Goal: Submit feedback/report problem: Submit feedback/report problem

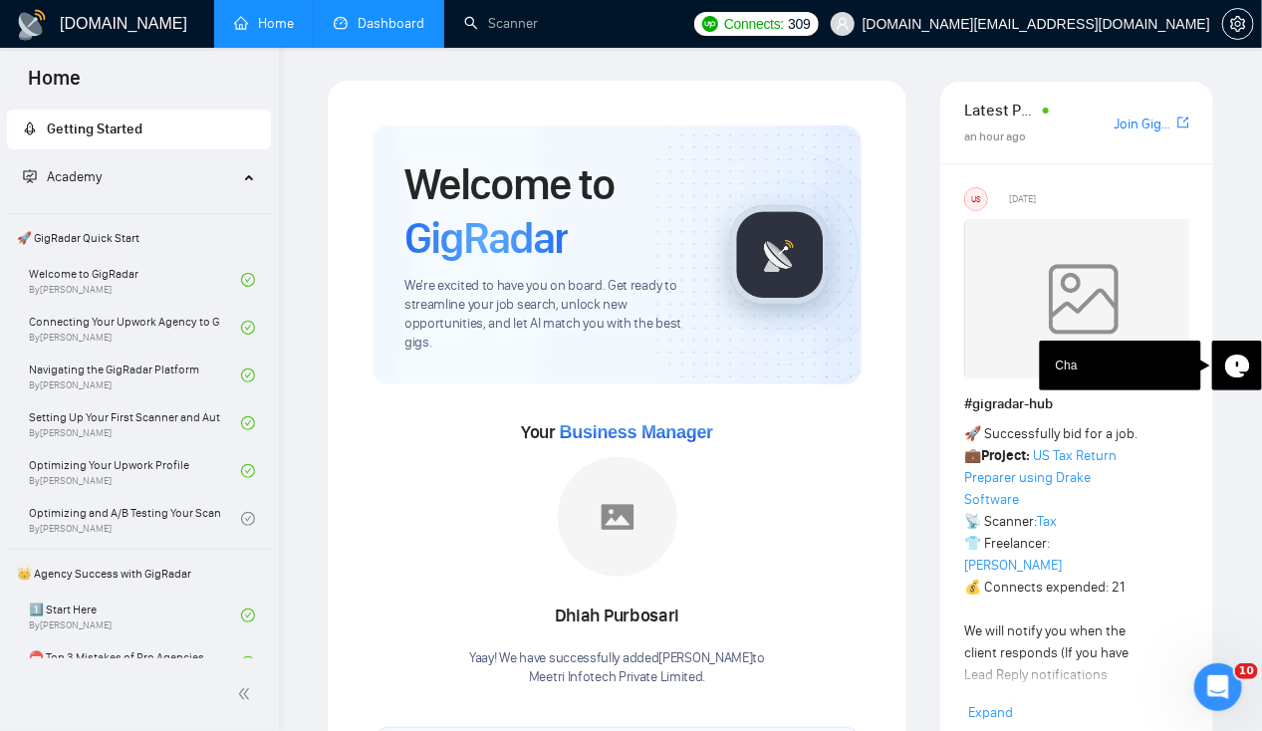
click at [423, 32] on link "Dashboard" at bounding box center [379, 23] width 91 height 17
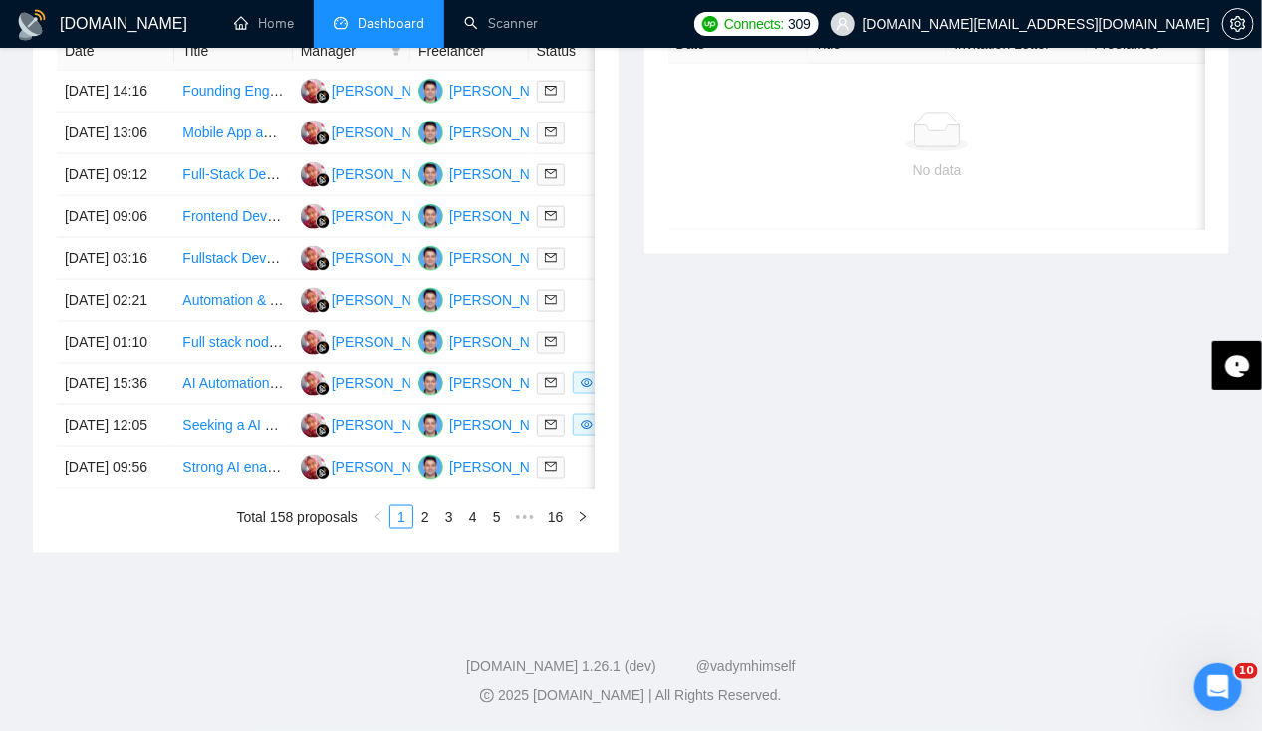
scroll to position [882, 0]
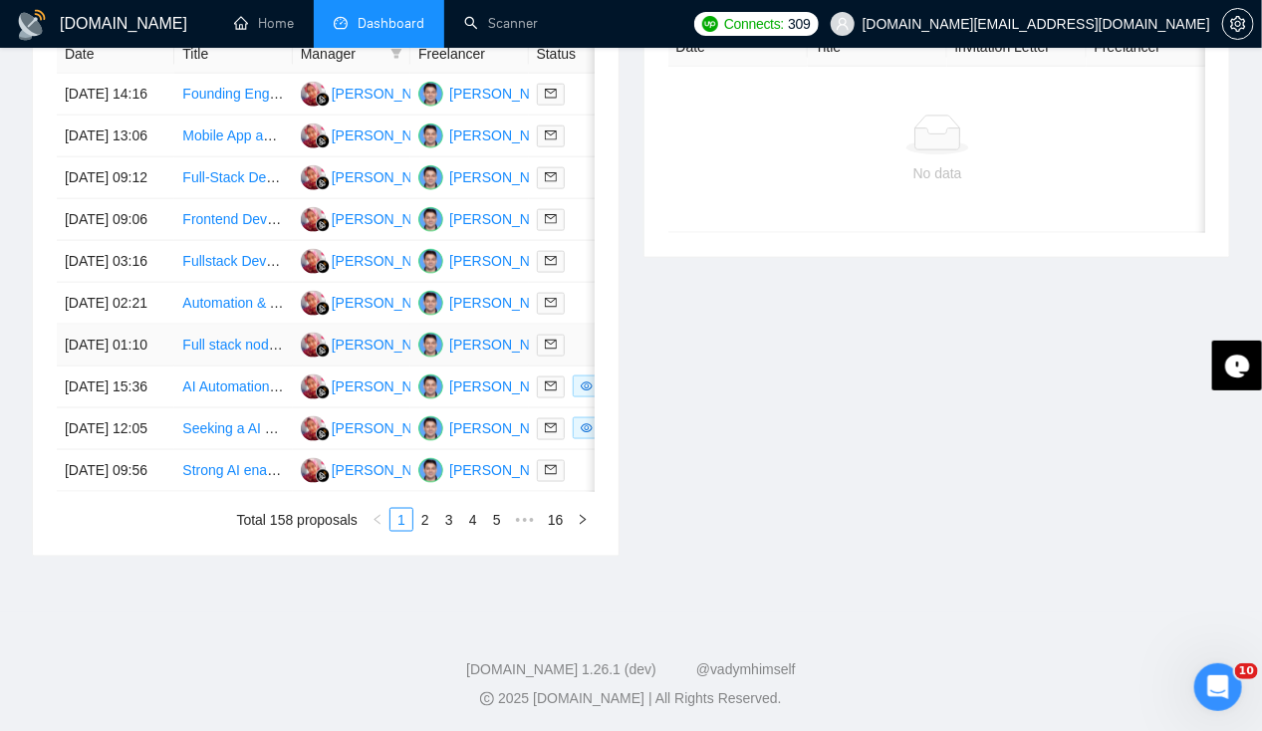
click at [118, 367] on td "15 Sep, 2025 01:10" at bounding box center [116, 346] width 118 height 42
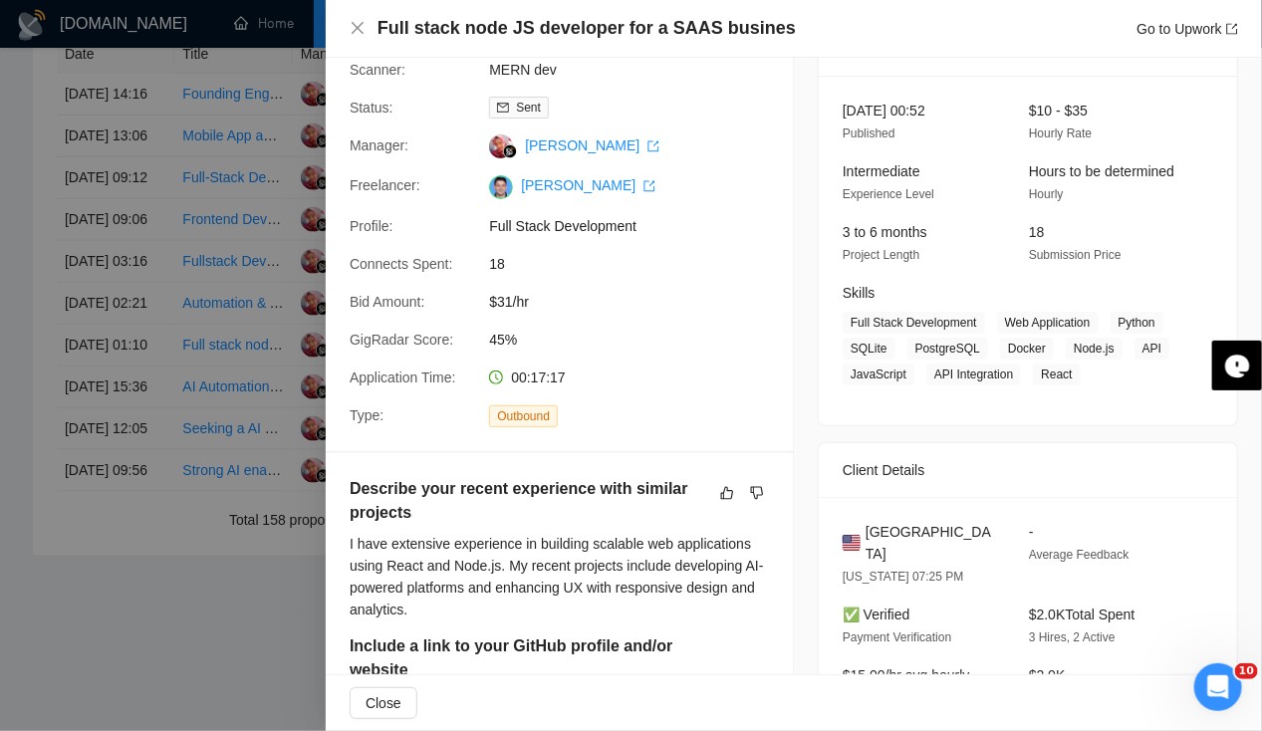
scroll to position [104, 0]
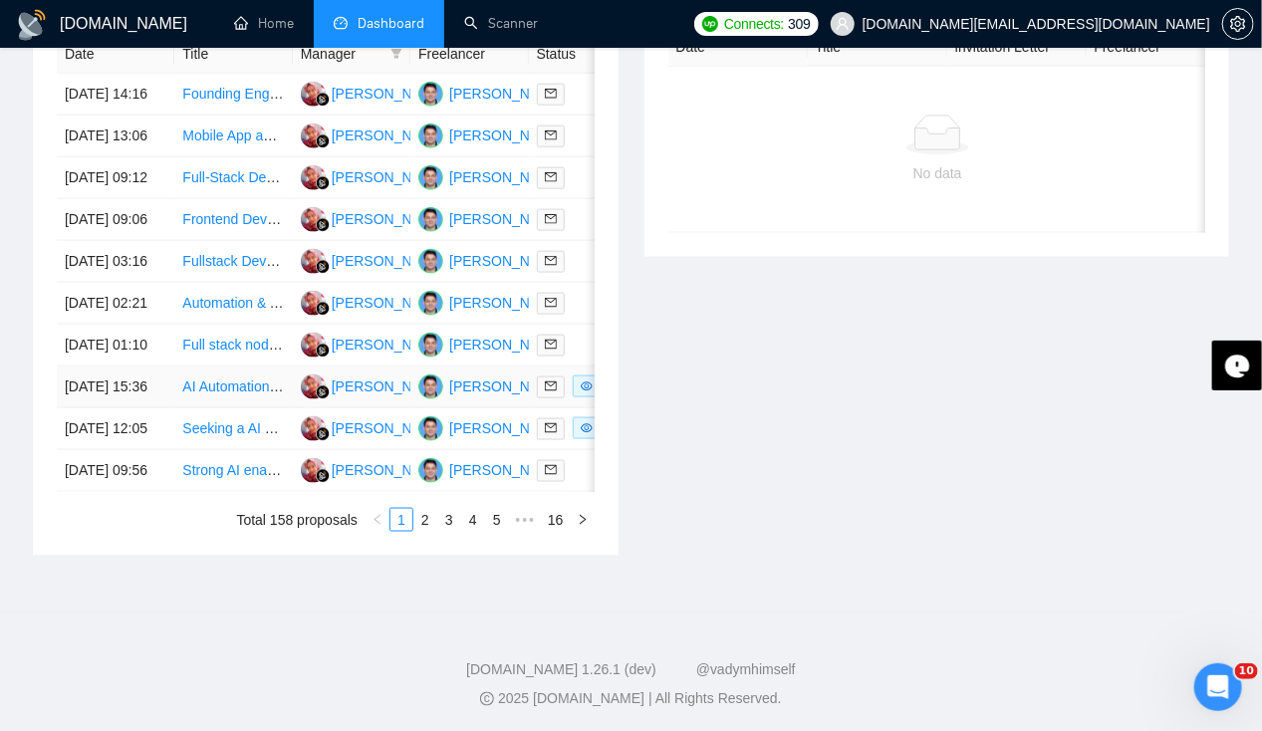
click at [125, 408] on td "14 Sep, 2025 15:36" at bounding box center [116, 388] width 118 height 42
click at [106, 367] on td "15 Sep, 2025 01:10" at bounding box center [116, 346] width 118 height 42
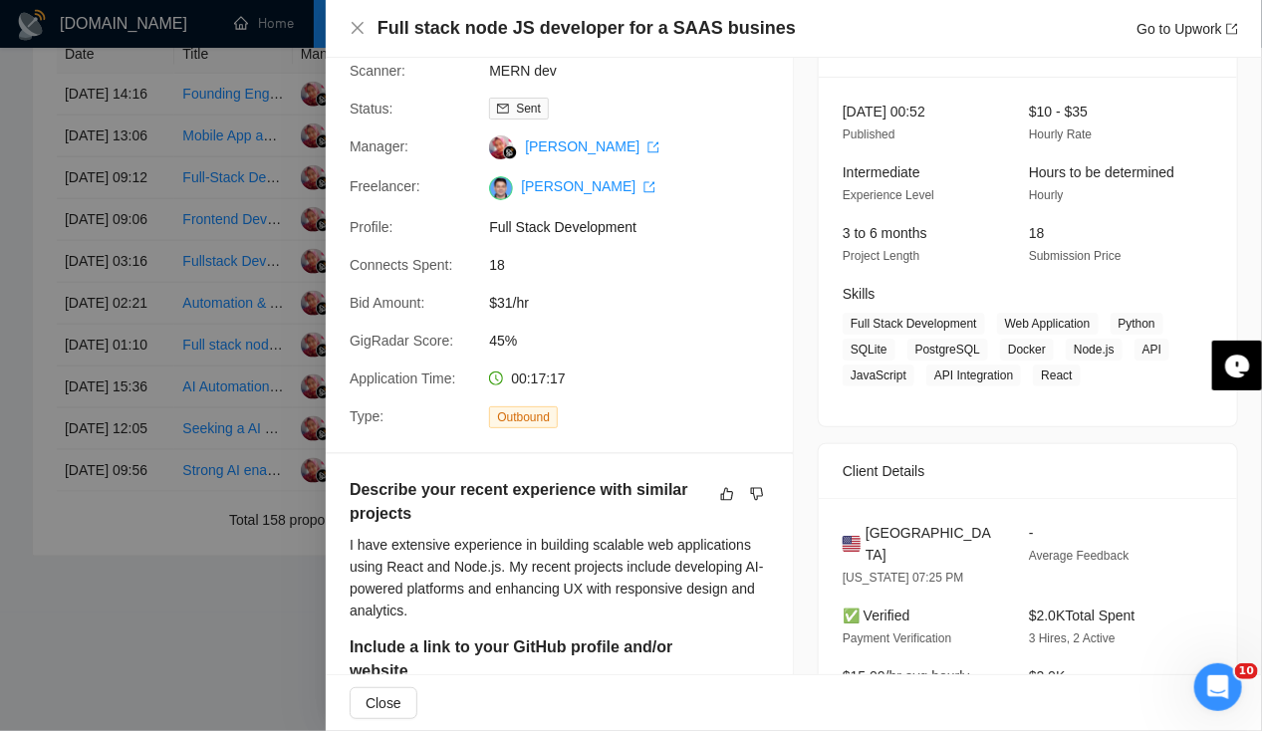
click at [92, 339] on div at bounding box center [631, 365] width 1262 height 731
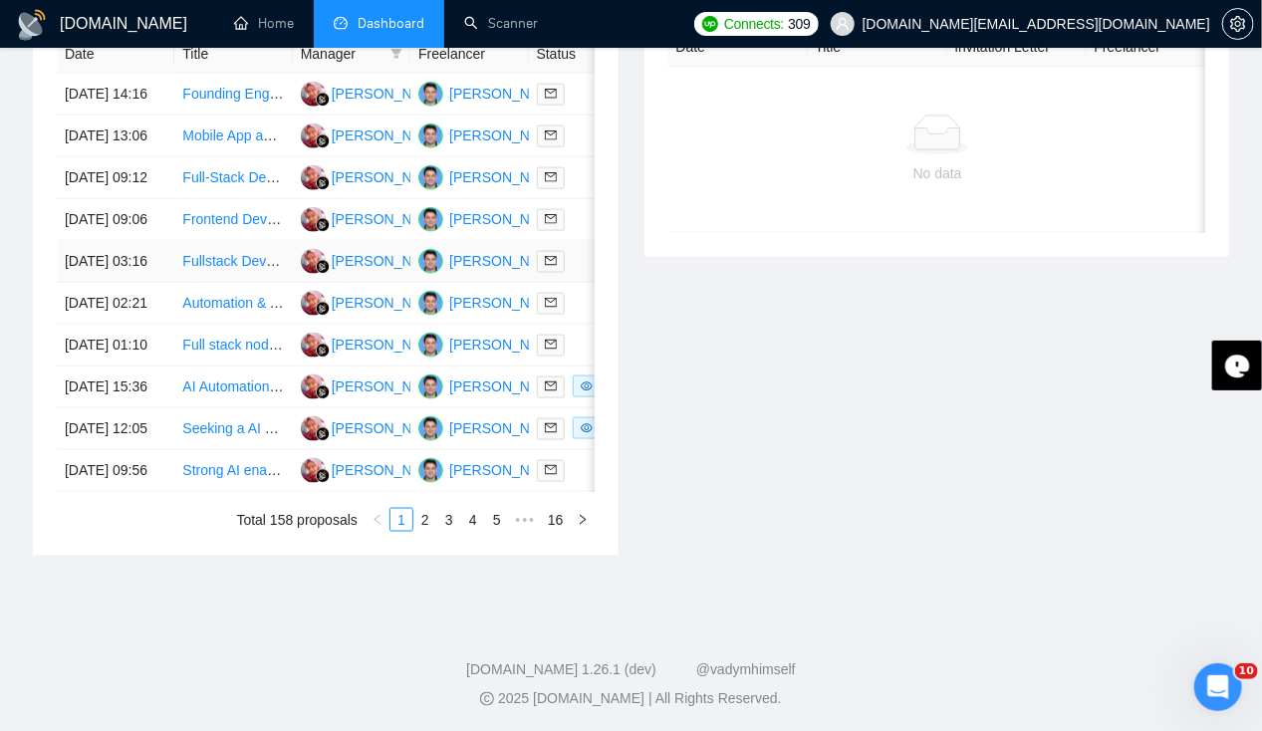
click at [101, 283] on td "15 Sep, 2025 03:16" at bounding box center [116, 262] width 118 height 42
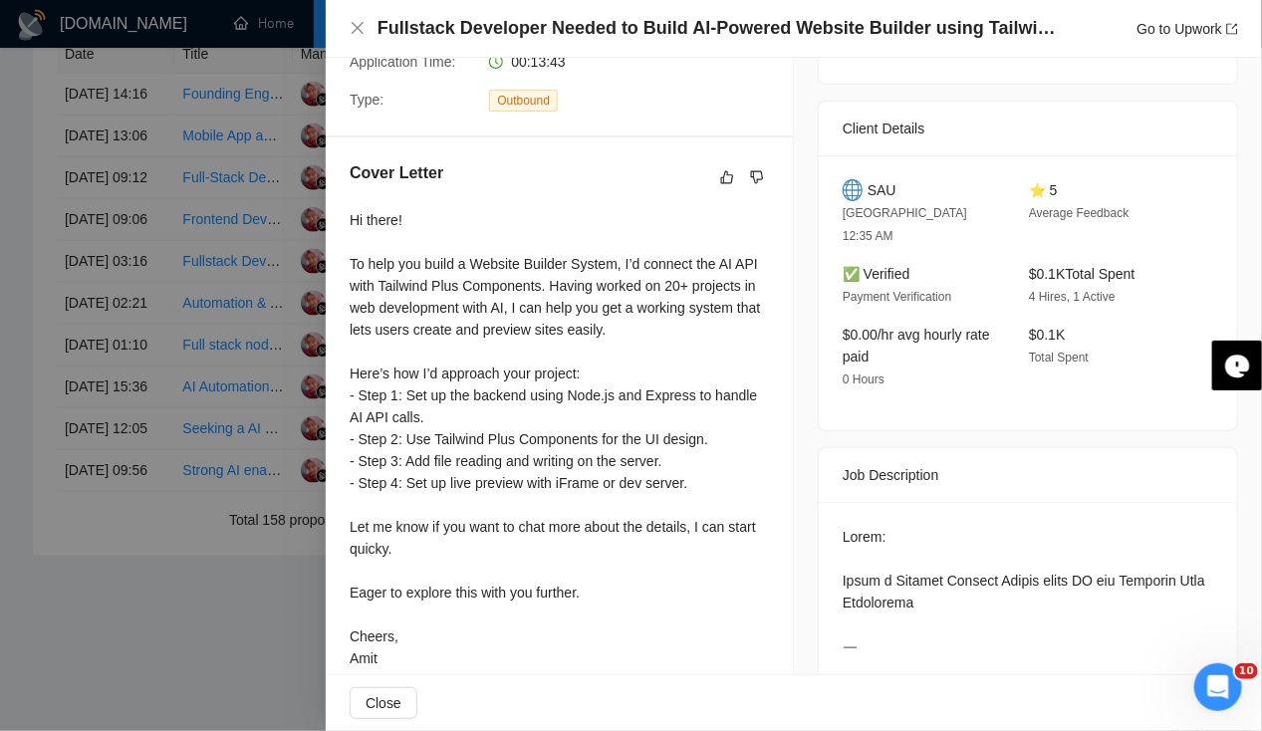
scroll to position [0, 0]
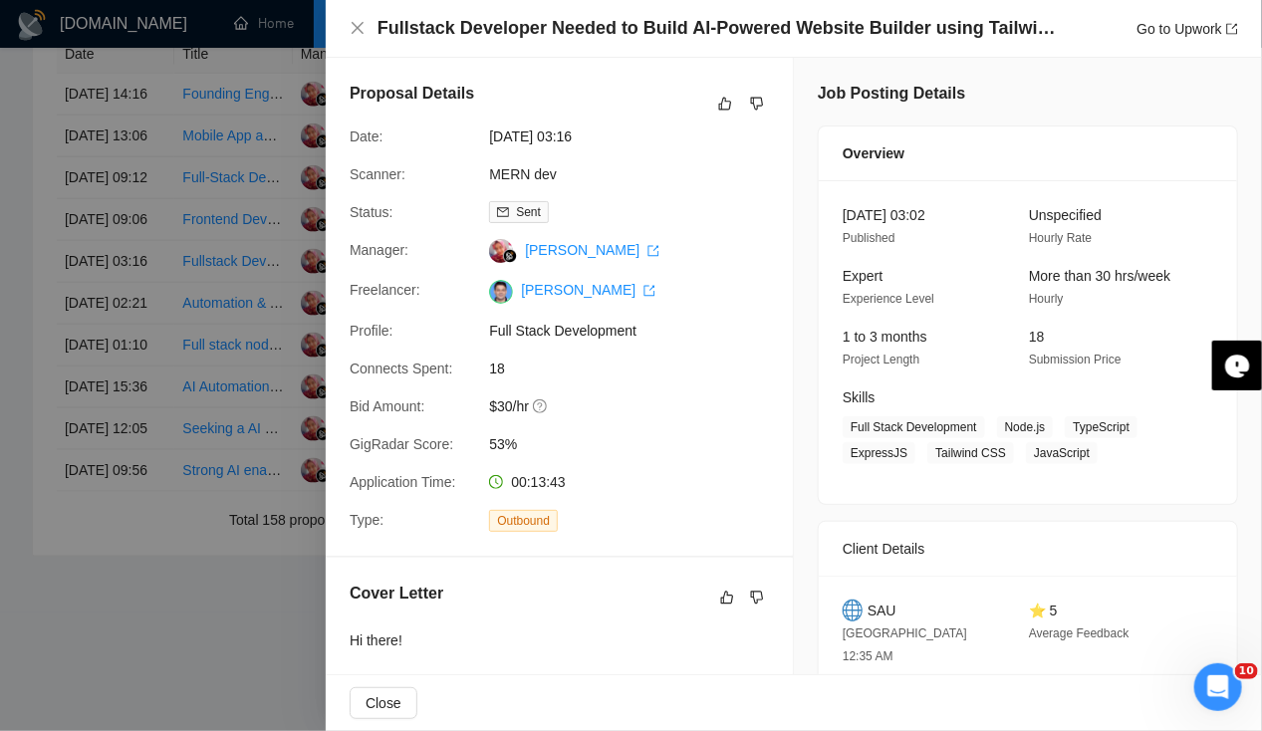
click at [99, 387] on div at bounding box center [631, 365] width 1262 height 731
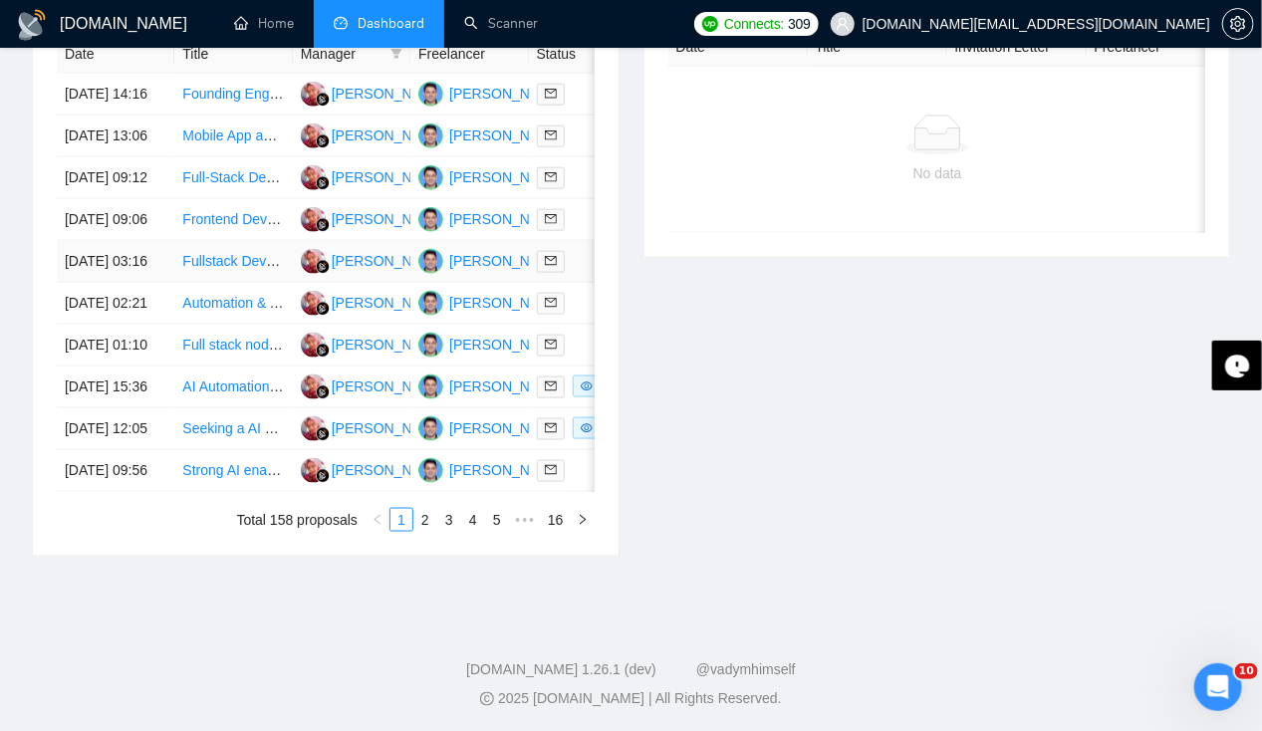
click at [94, 283] on td "15 Sep, 2025 03:16" at bounding box center [116, 262] width 118 height 42
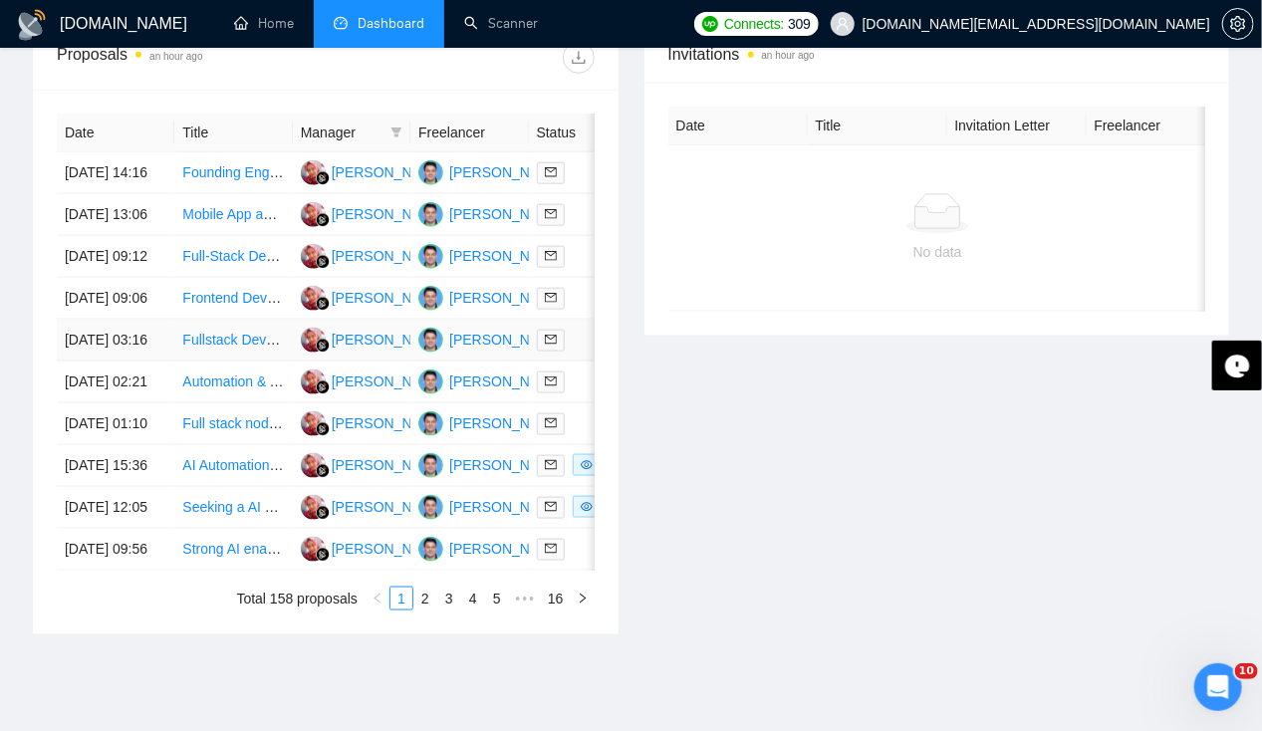
scroll to position [801, 0]
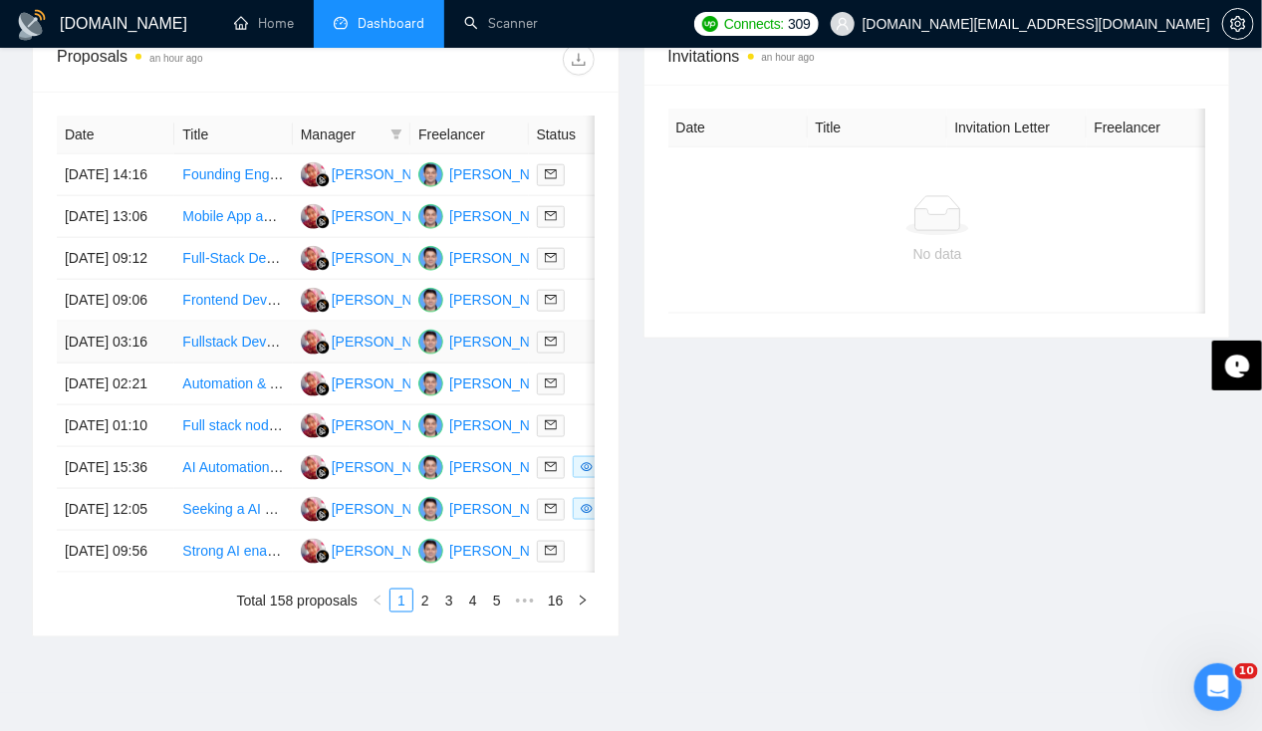
click at [94, 317] on td "15 Sep, 2025 09:06" at bounding box center [116, 301] width 118 height 42
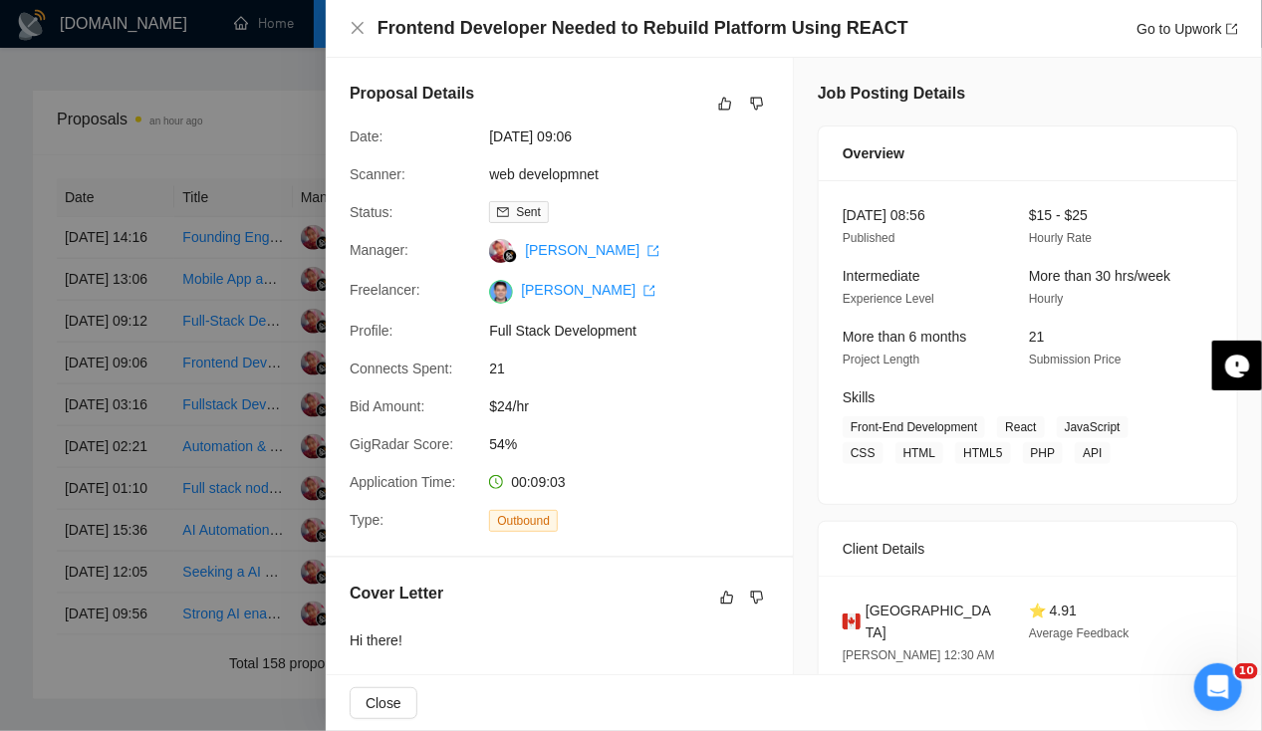
scroll to position [729, 0]
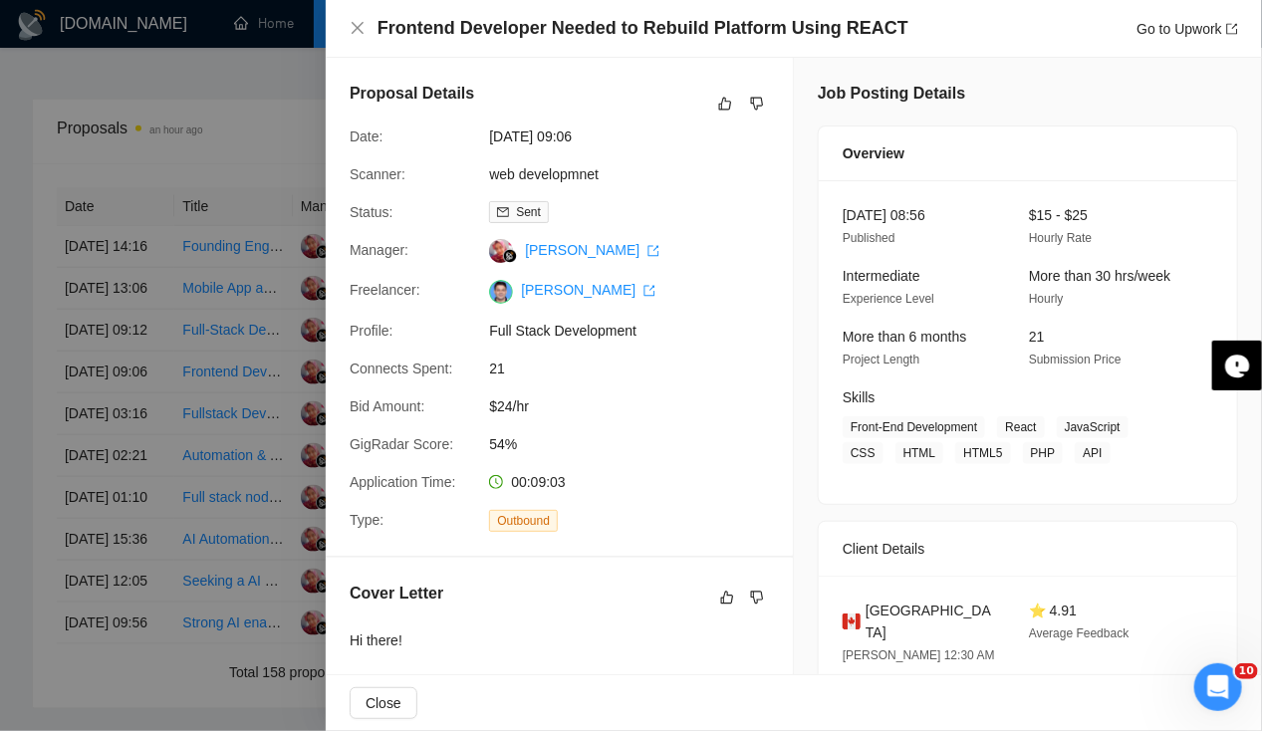
click at [104, 479] on div at bounding box center [631, 365] width 1262 height 731
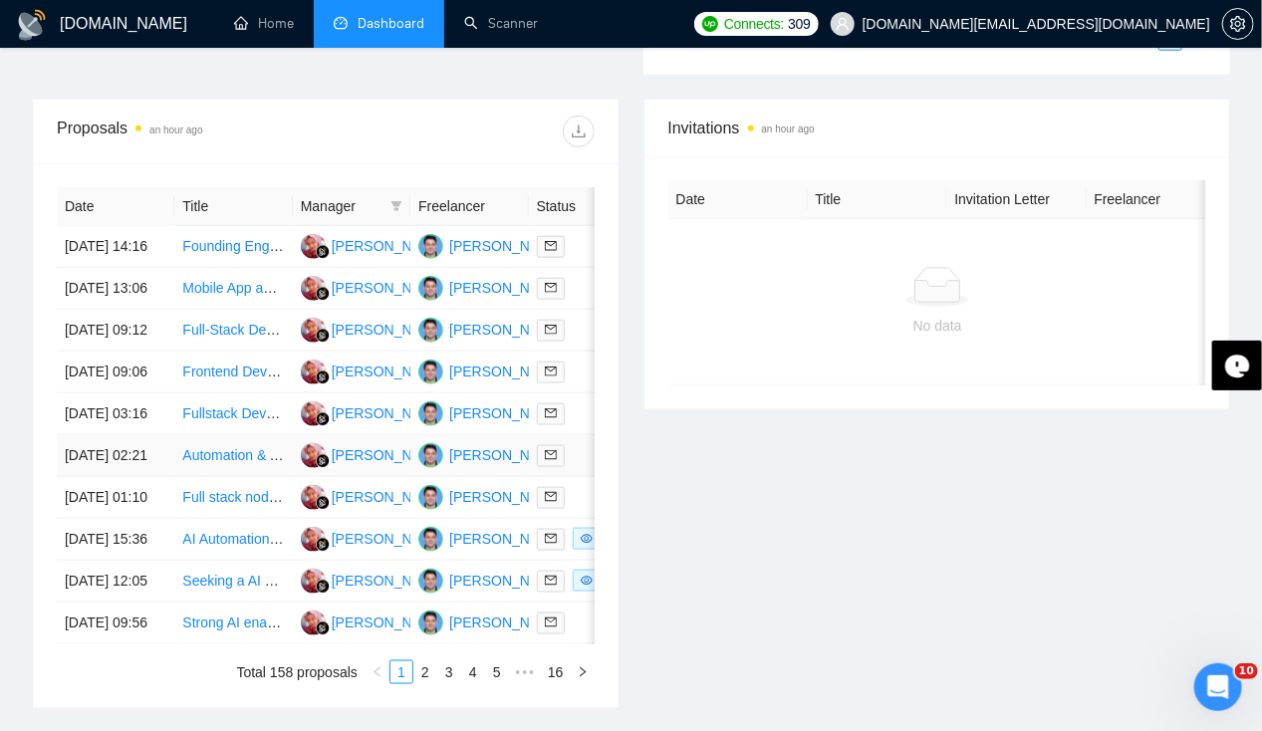
click at [101, 477] on td "15 Sep, 2025 02:21" at bounding box center [116, 456] width 118 height 42
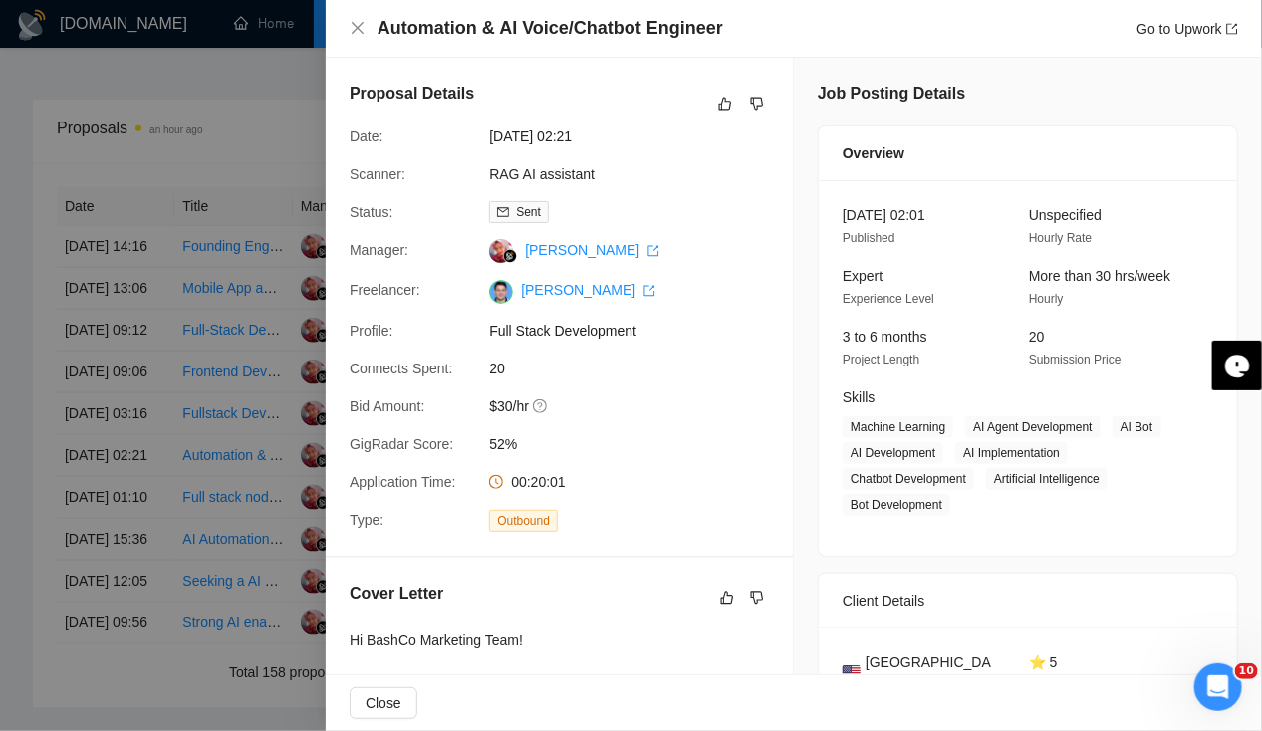
click at [94, 454] on div at bounding box center [631, 365] width 1262 height 731
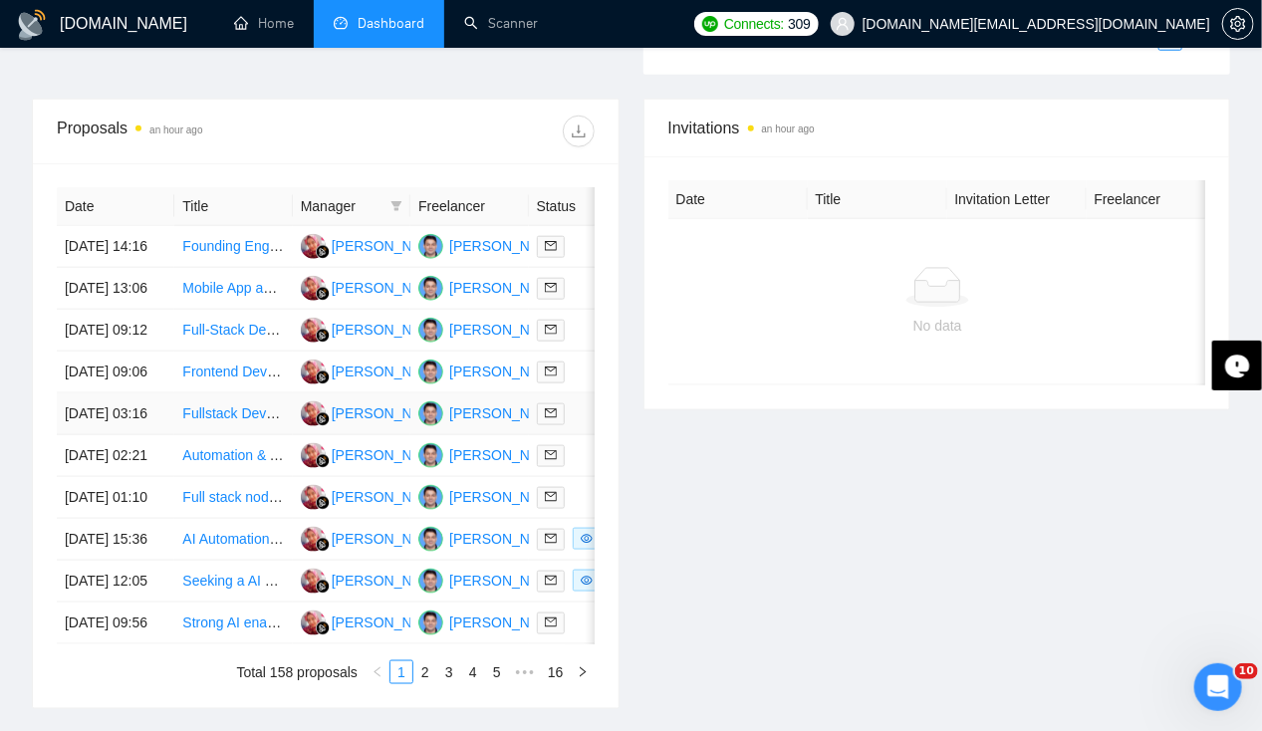
click at [94, 435] on td "15 Sep, 2025 03:16" at bounding box center [116, 415] width 118 height 42
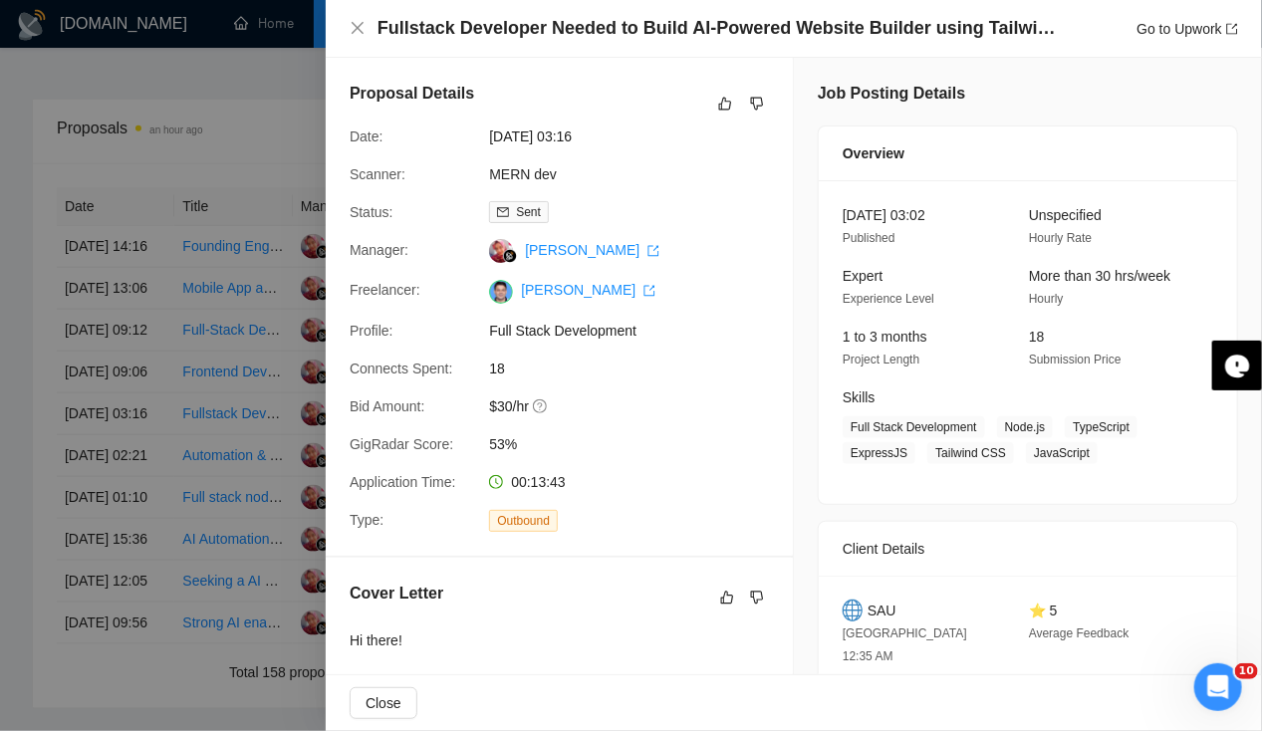
click at [83, 404] on div at bounding box center [631, 365] width 1262 height 731
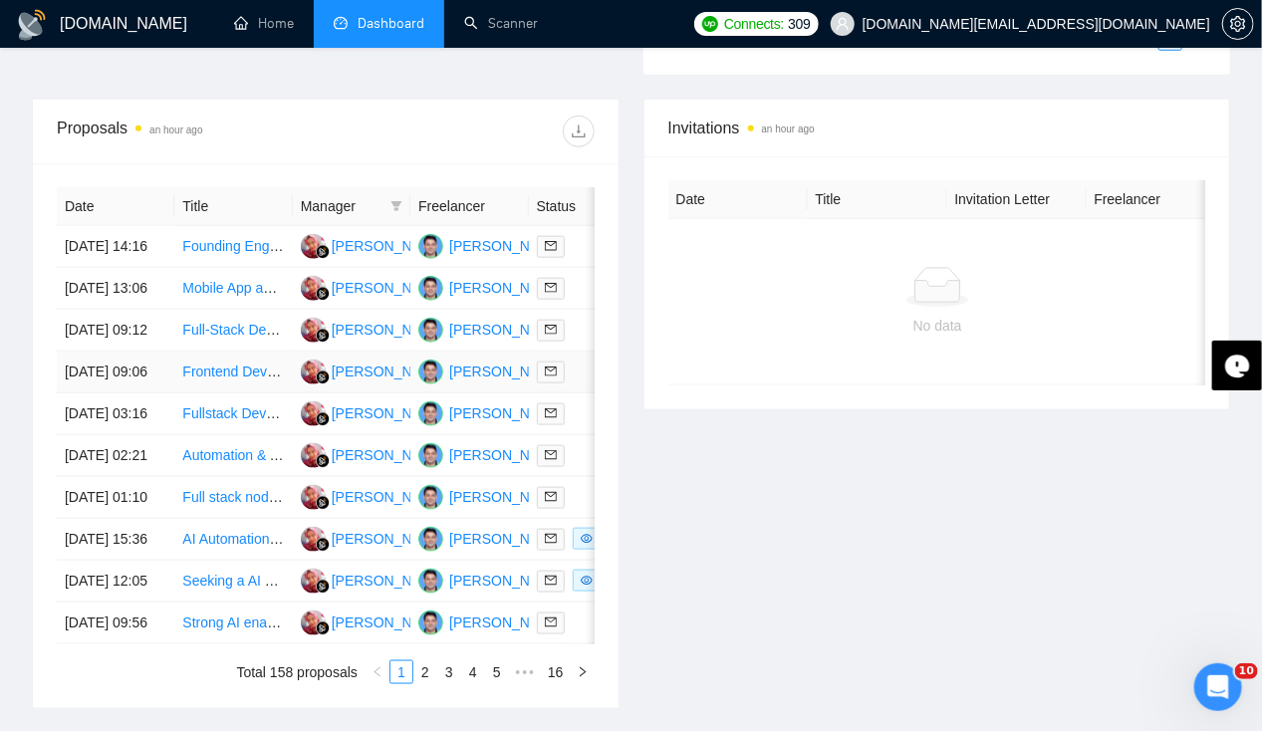
click at [83, 394] on td "15 Sep, 2025 09:06" at bounding box center [116, 373] width 118 height 42
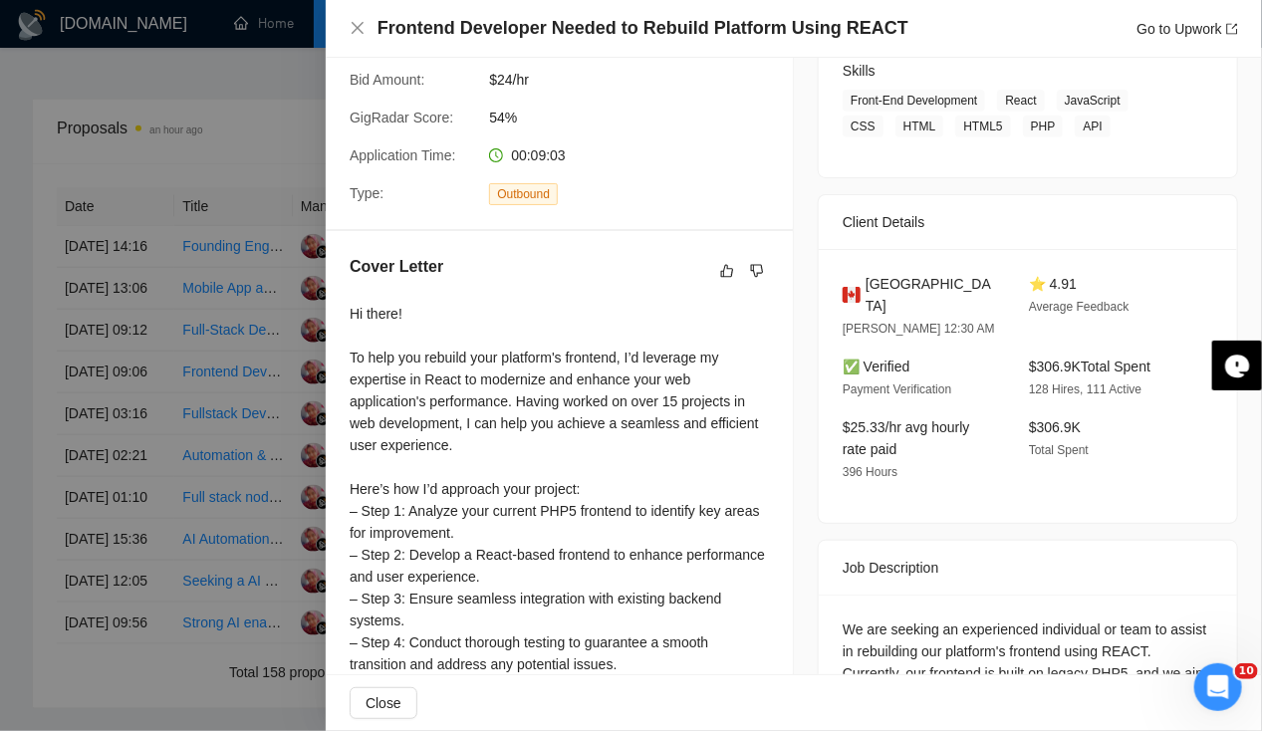
scroll to position [0, 0]
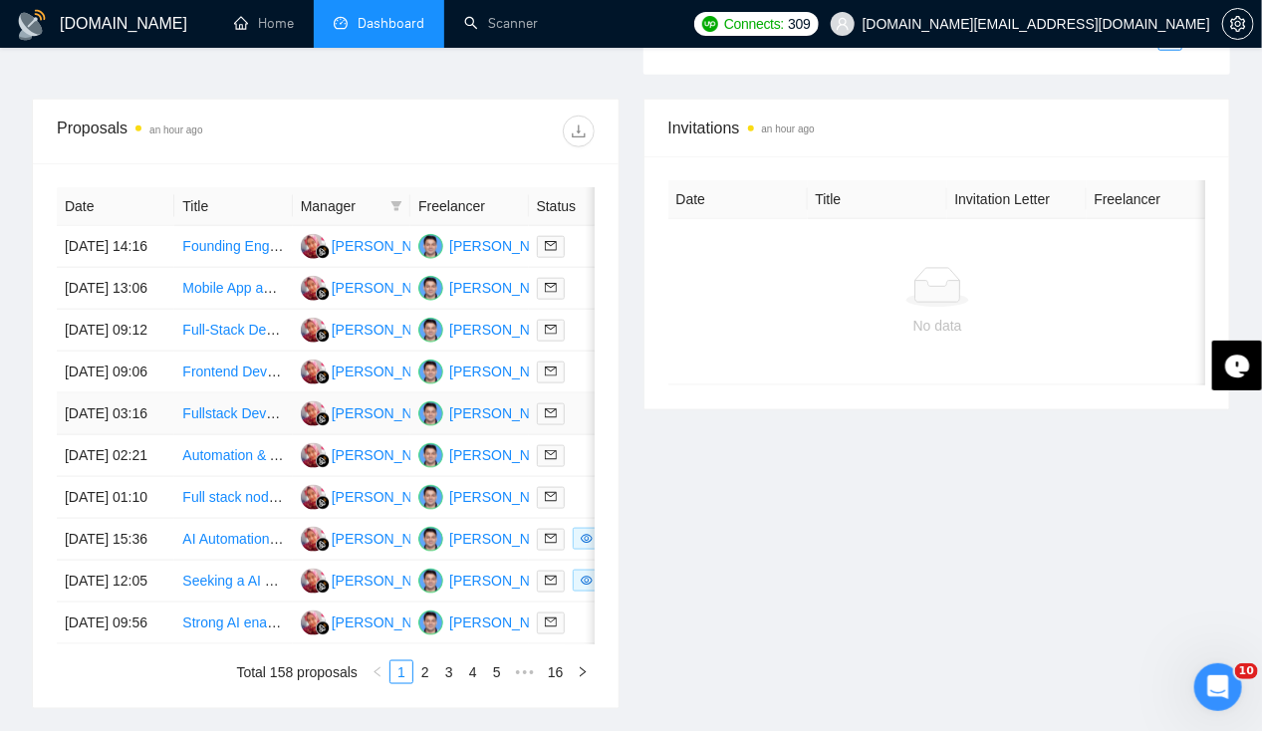
click at [80, 435] on td "15 Sep, 2025 03:16" at bounding box center [116, 415] width 118 height 42
click at [86, 394] on td "15 Sep, 2025 09:06" at bounding box center [116, 373] width 118 height 42
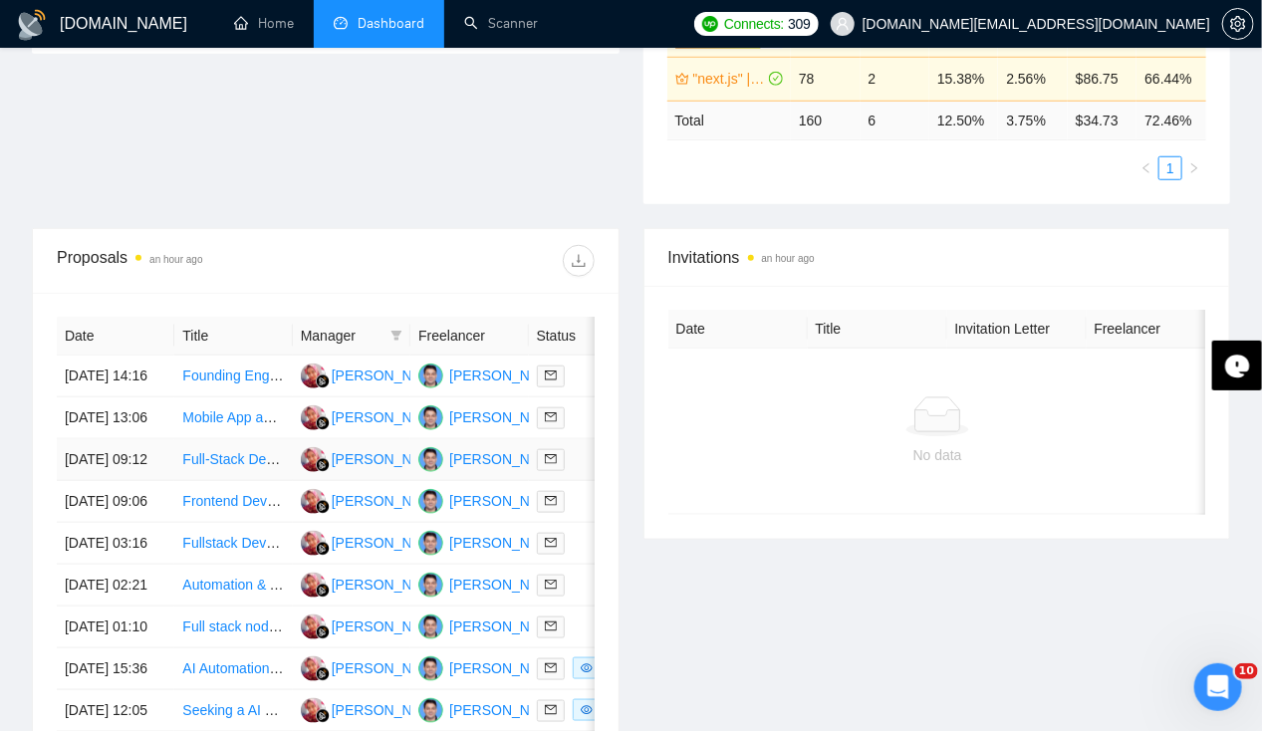
scroll to position [615, 0]
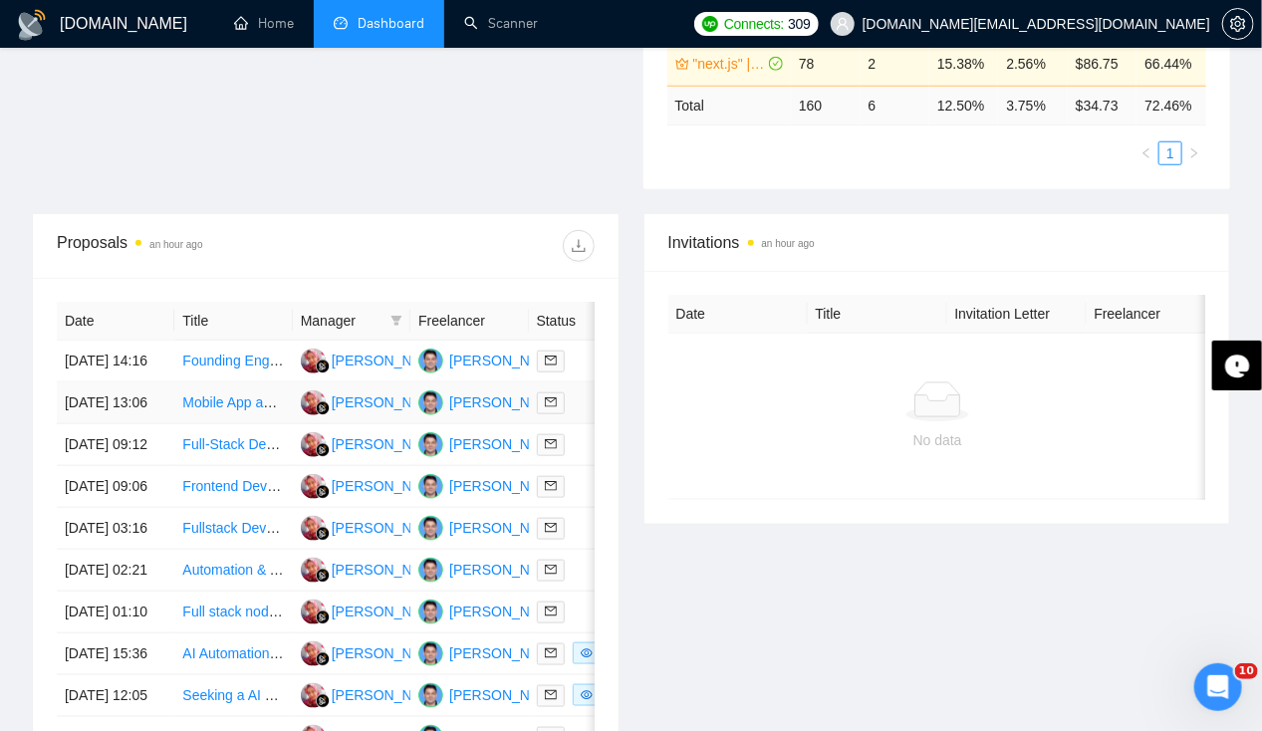
click at [98, 420] on td "15 Sep, 2025 13:06" at bounding box center [116, 404] width 118 height 42
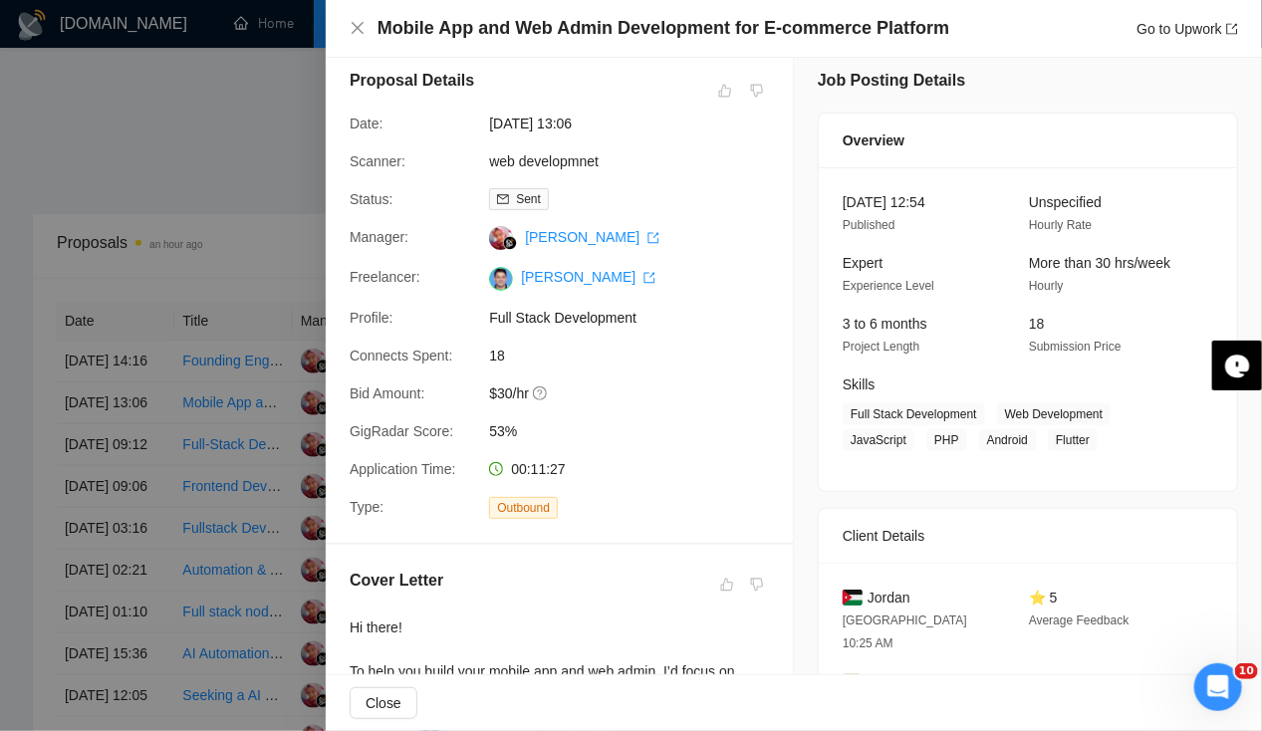
click at [101, 458] on div at bounding box center [631, 365] width 1262 height 731
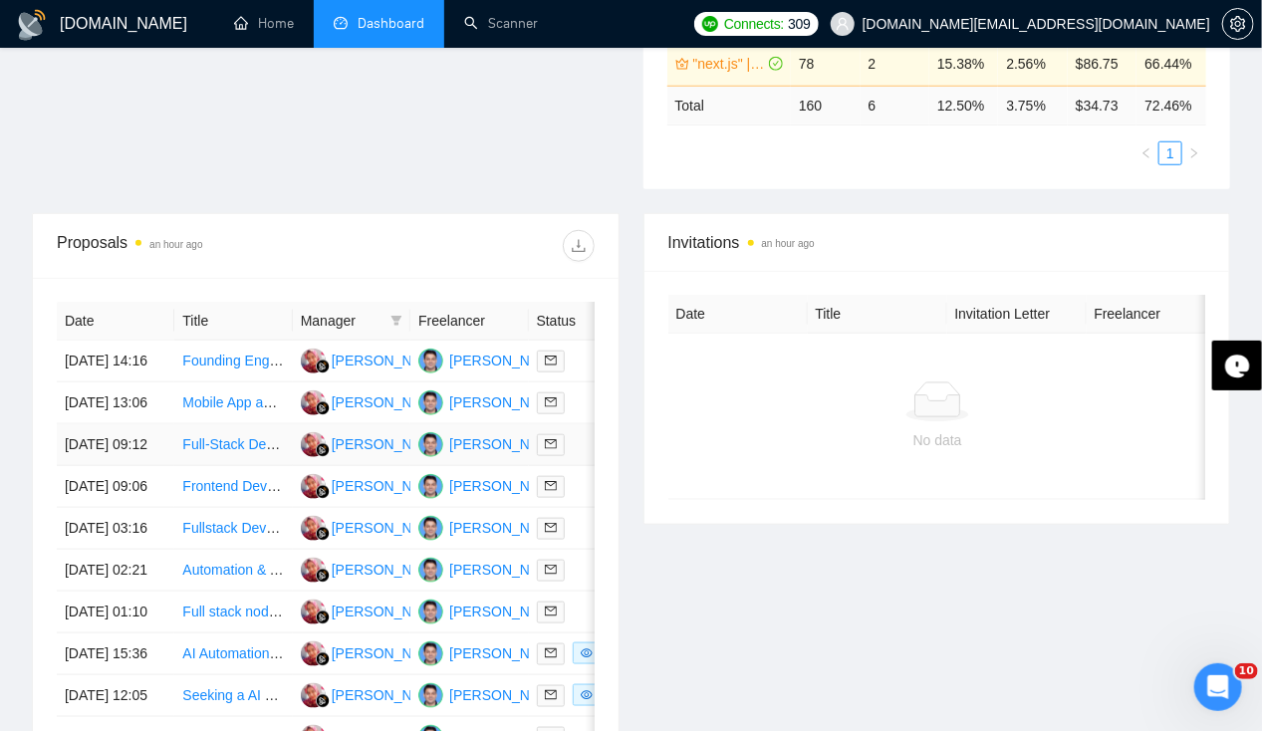
click at [101, 458] on td "15 Sep, 2025 09:12" at bounding box center [116, 445] width 118 height 42
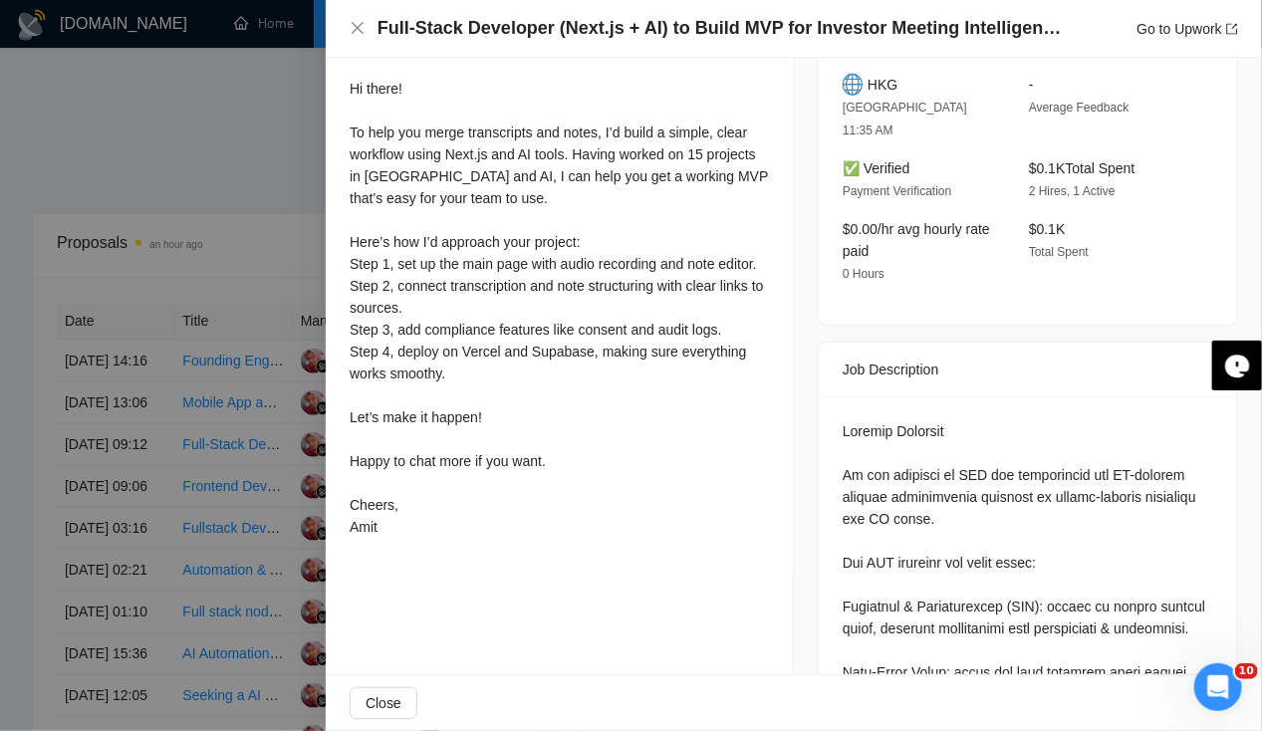
scroll to position [554, 0]
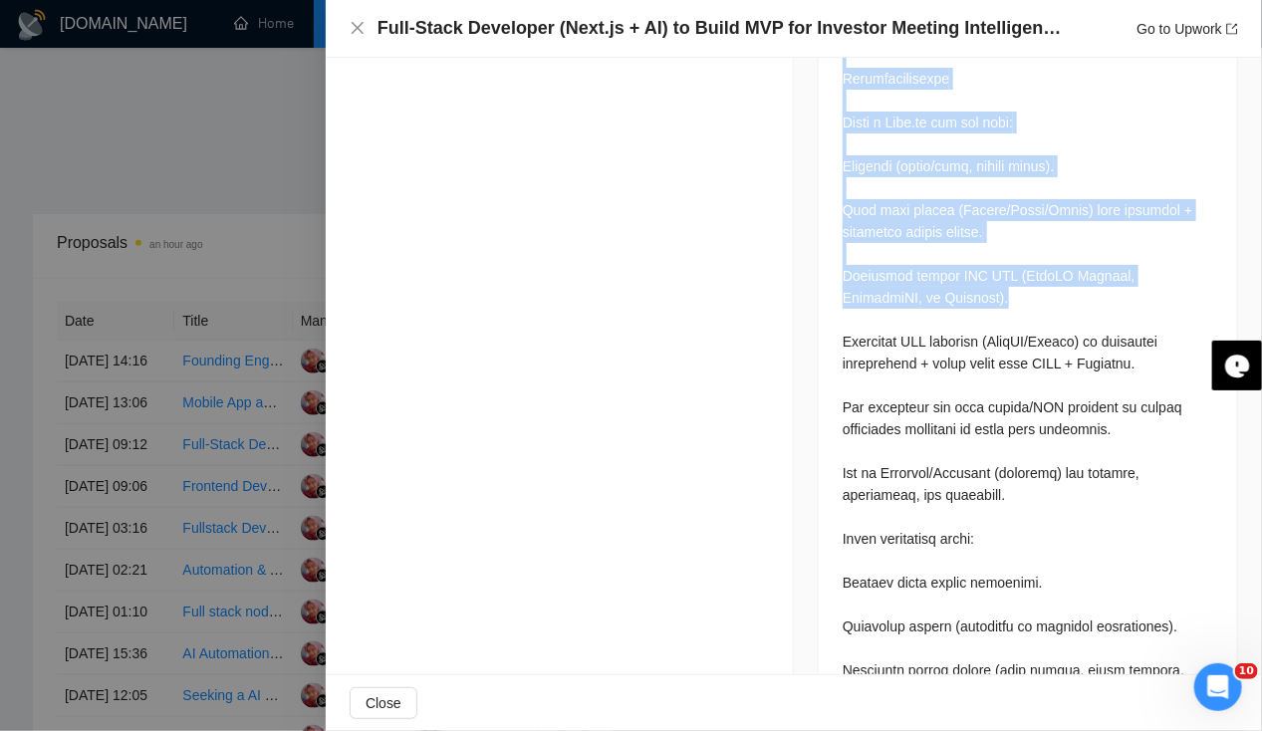
drag, startPoint x: 828, startPoint y: 446, endPoint x: 952, endPoint y: 262, distance: 222.4
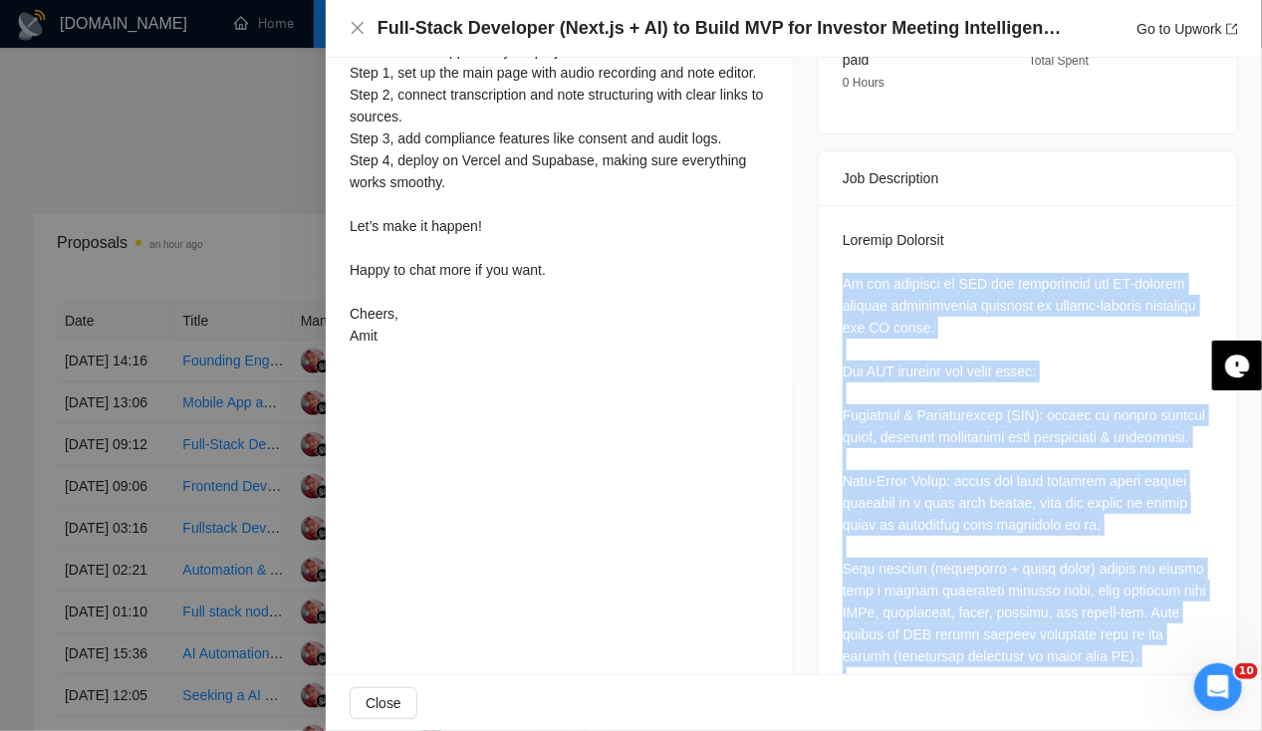
scroll to position [744, 0]
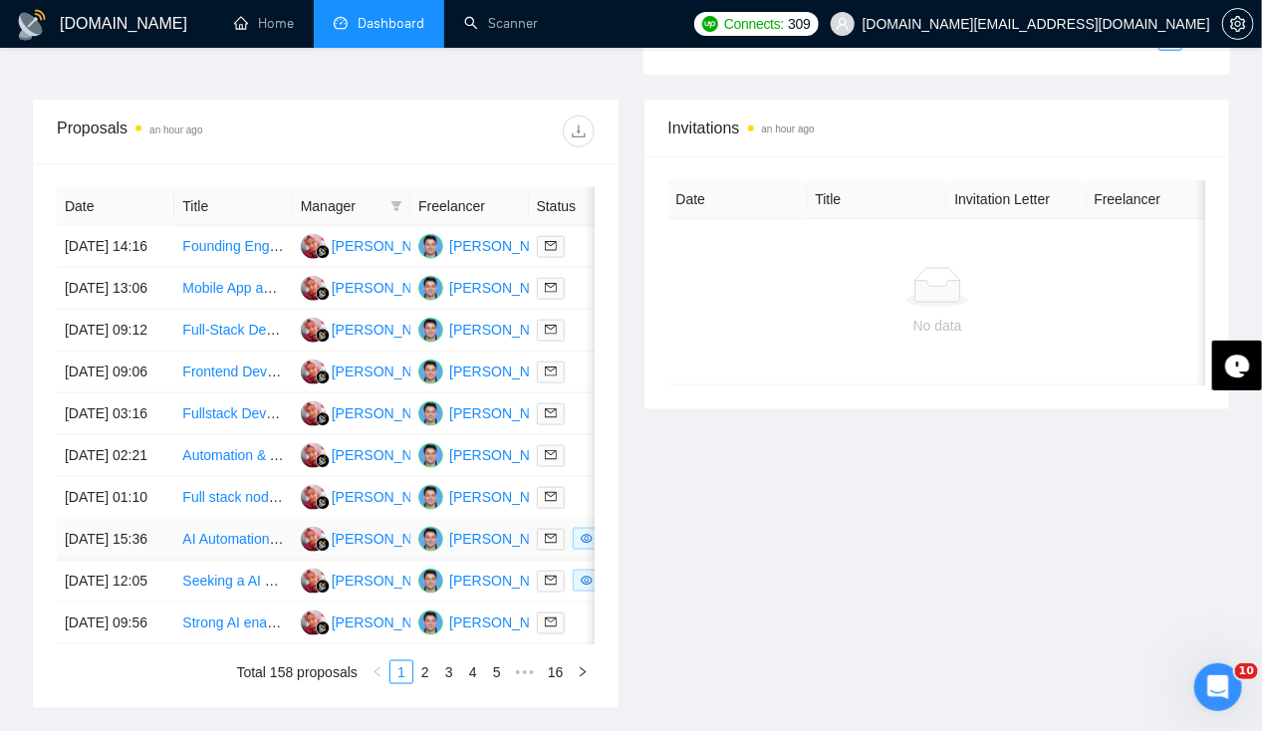
scroll to position [726, 0]
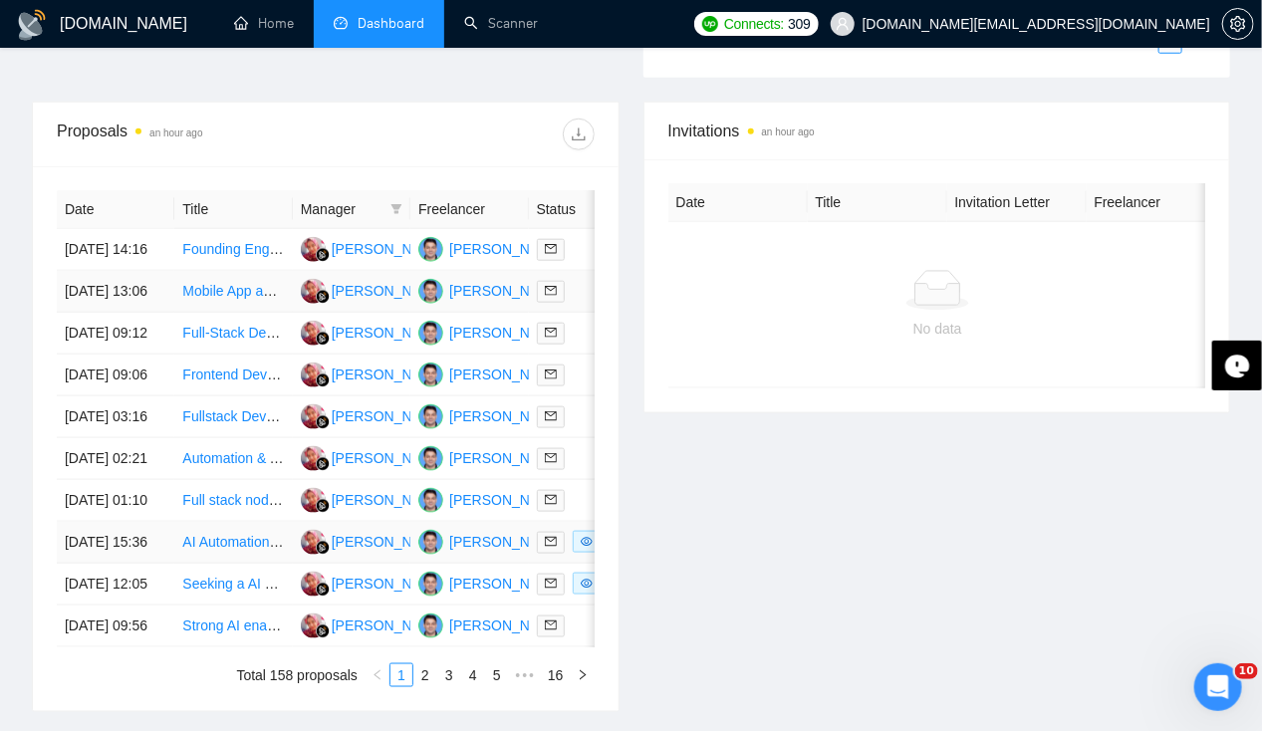
click at [185, 307] on td "Mobile App and Web Admin Development for E-commerce Platform" at bounding box center [233, 292] width 118 height 42
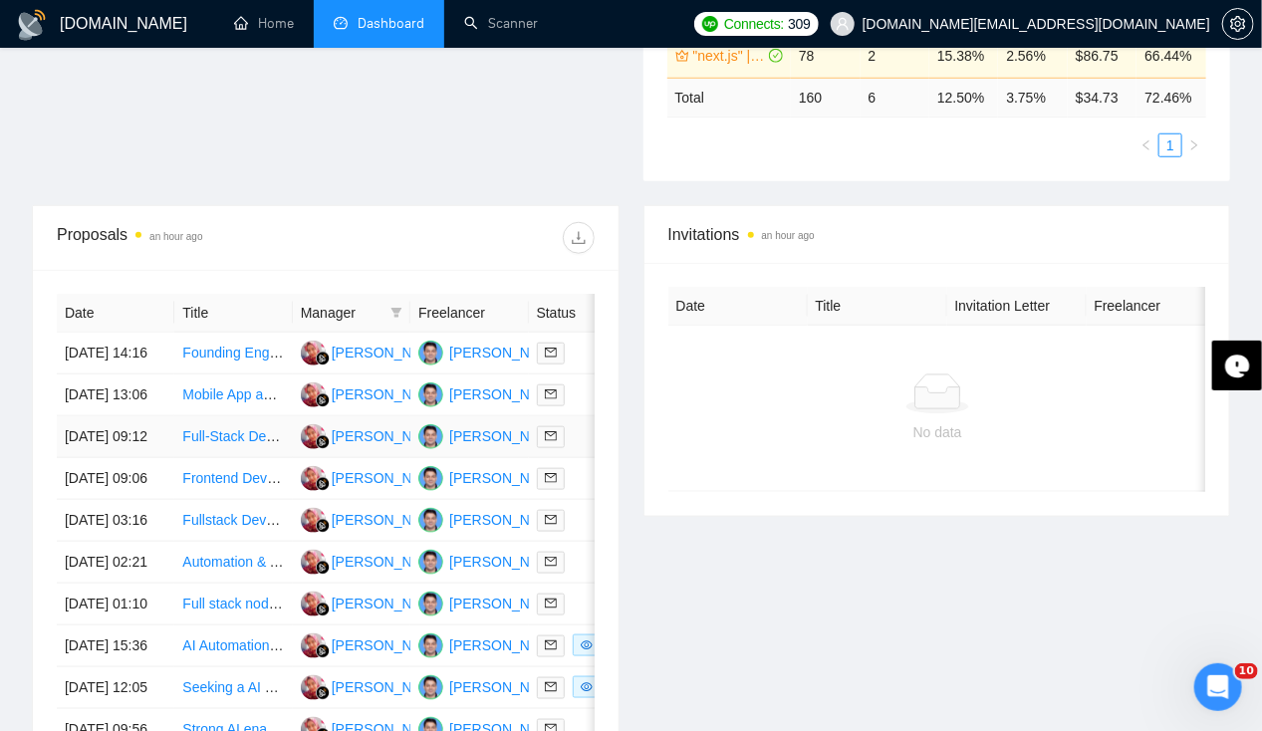
scroll to position [622, 0]
click at [101, 347] on td "15 Sep, 2025 14:16" at bounding box center [116, 355] width 118 height 42
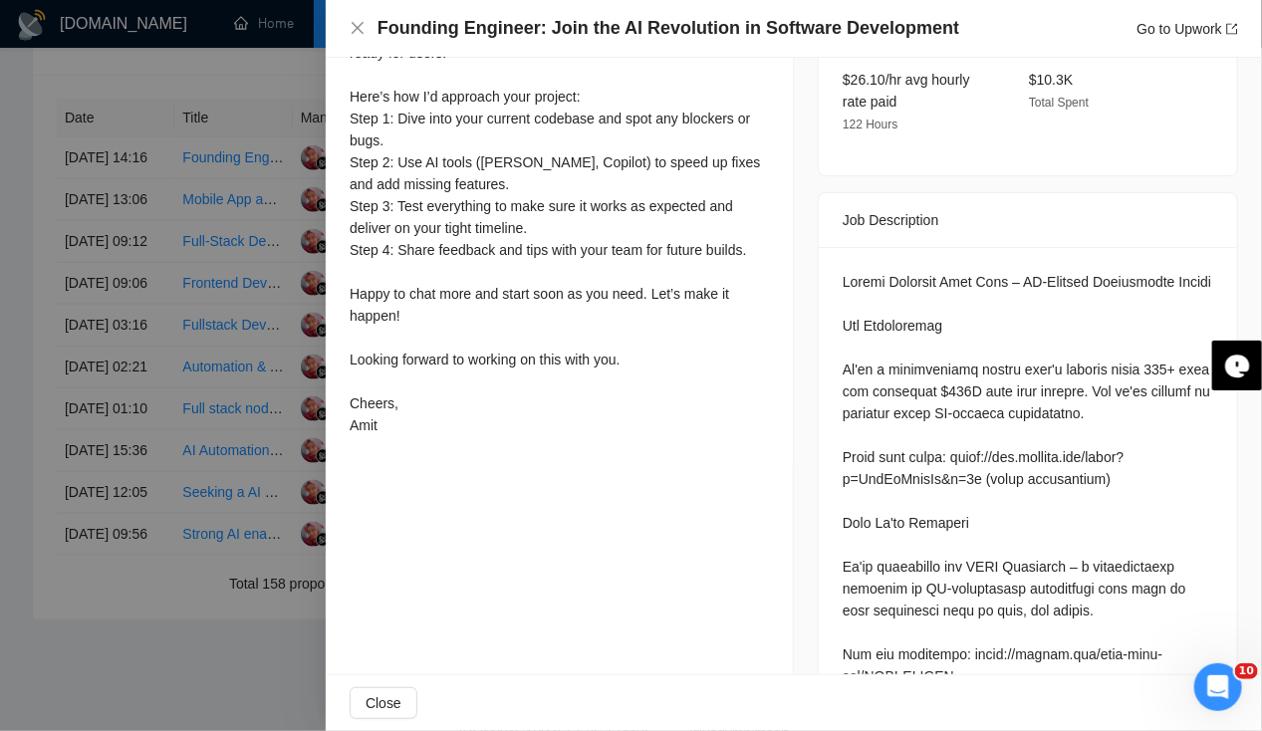
scroll to position [0, 0]
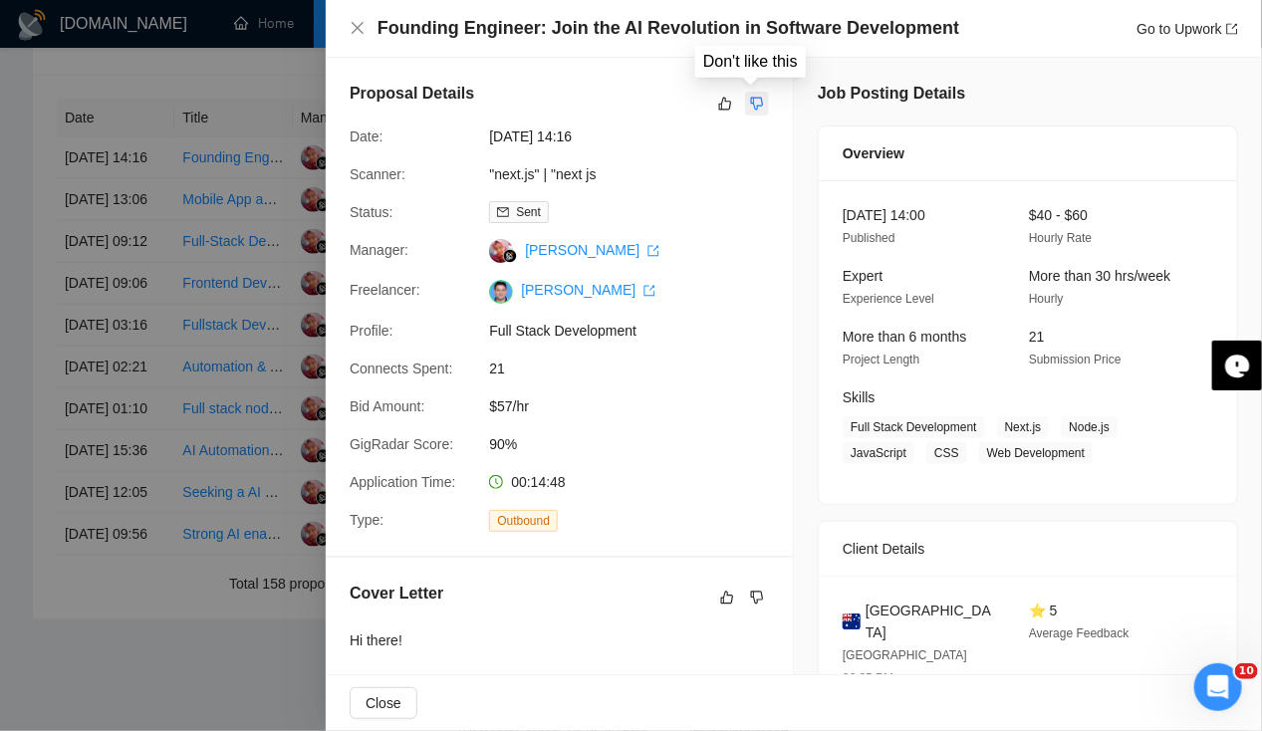
click at [751, 103] on icon "dislike" at bounding box center [757, 104] width 14 height 16
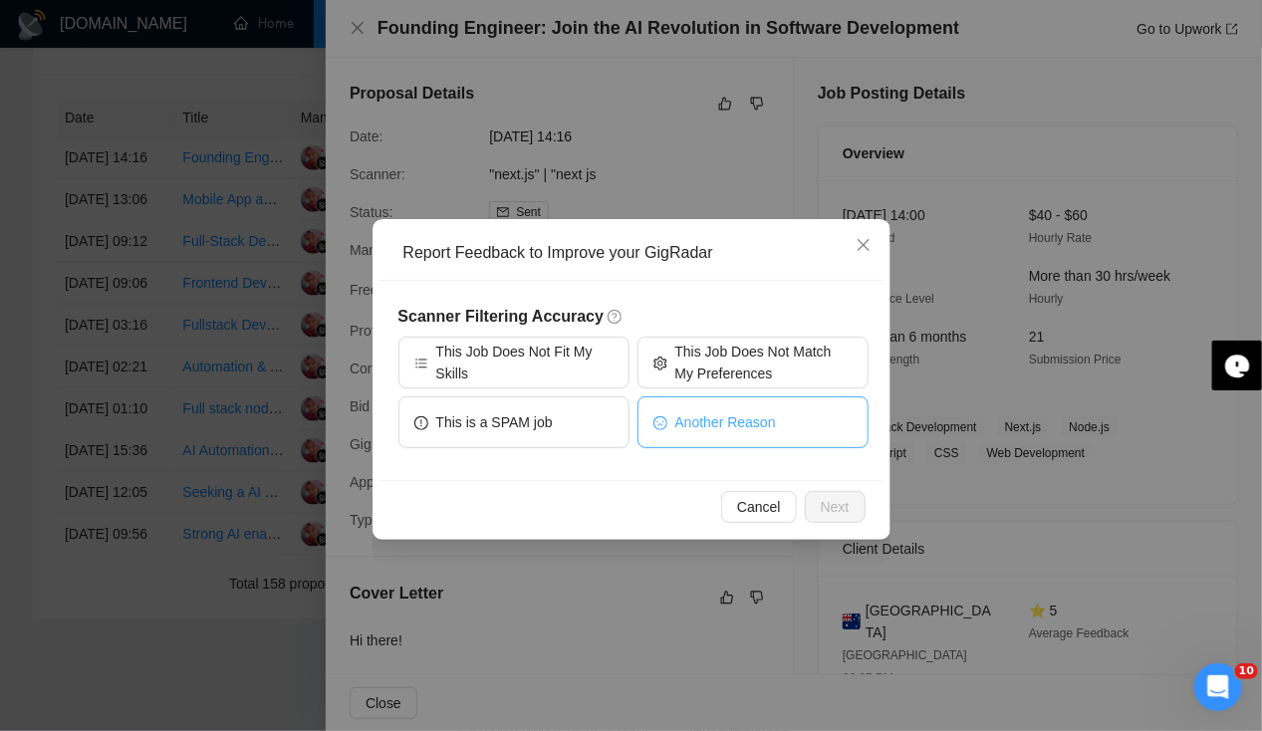
click at [719, 432] on button "Another Reason" at bounding box center [753, 423] width 231 height 52
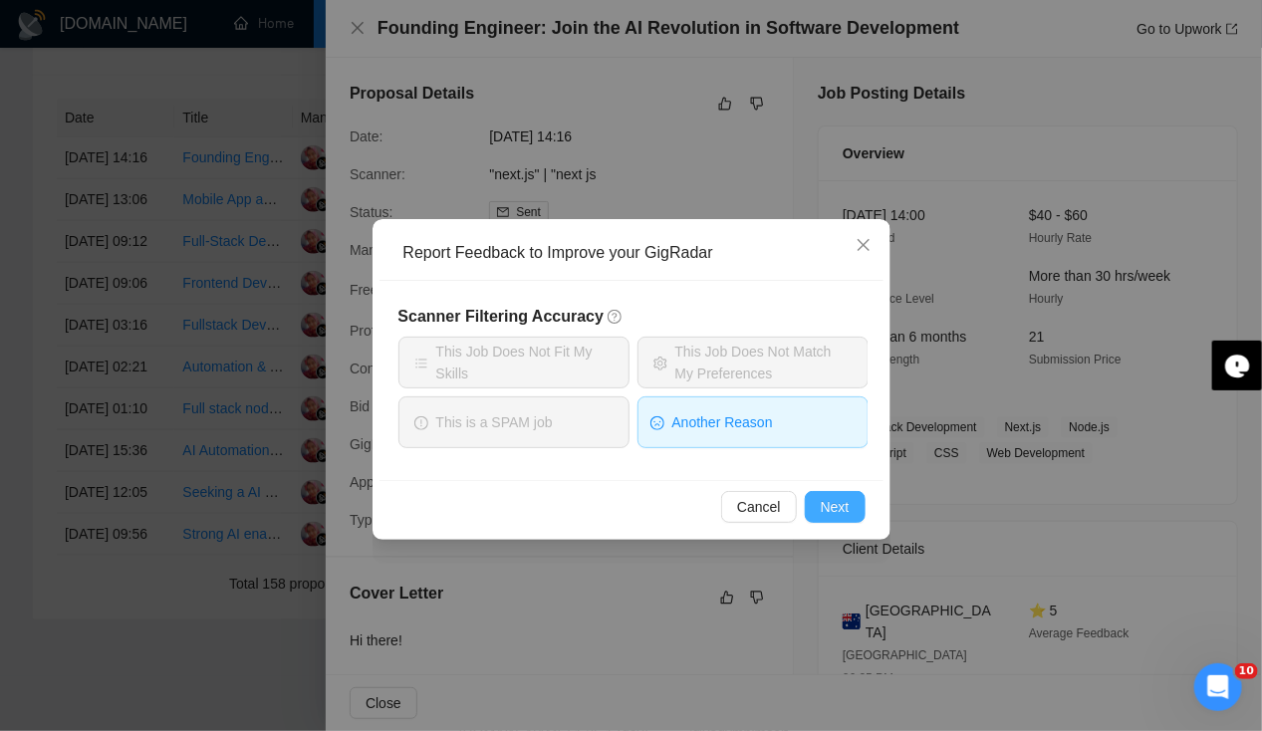
click at [833, 516] on span "Next" at bounding box center [835, 507] width 29 height 22
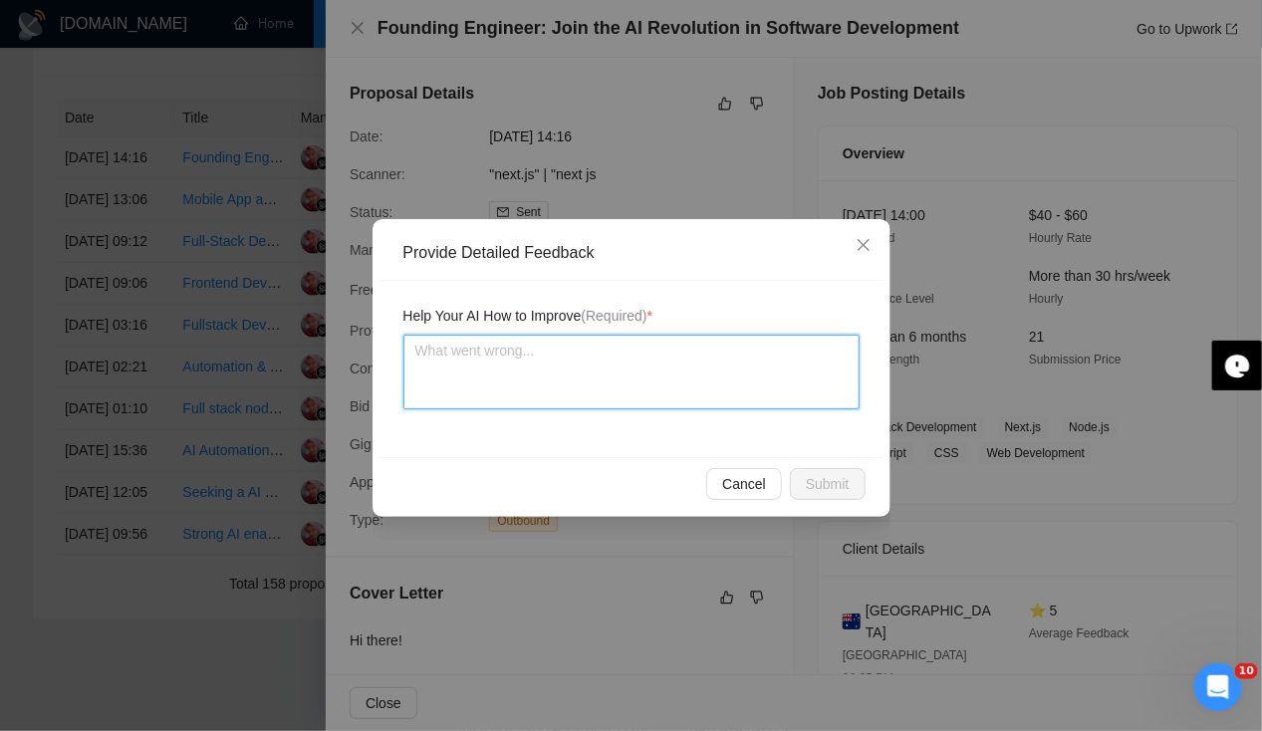
click at [542, 397] on textarea at bounding box center [632, 372] width 456 height 75
type textarea "J"
type textarea "Jo"
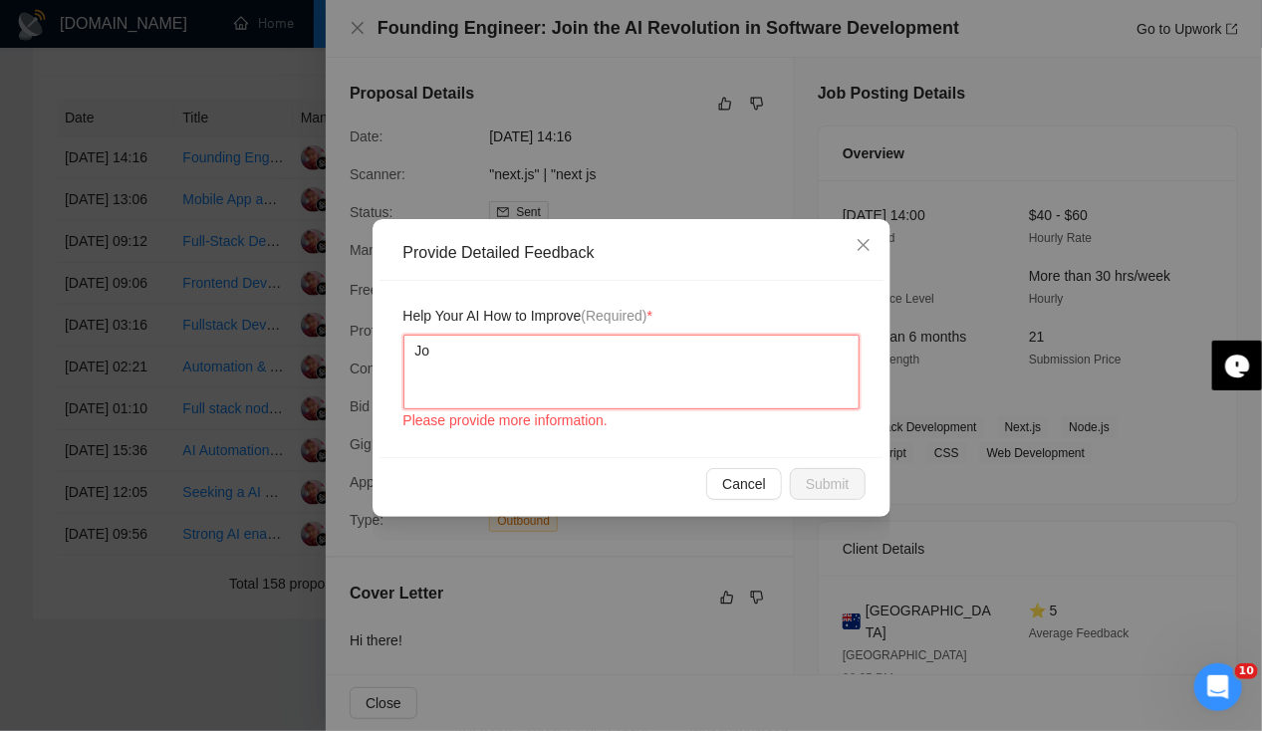
type textarea "Job"
type textarea "Job p"
type textarea "Job pos"
type textarea "Job post"
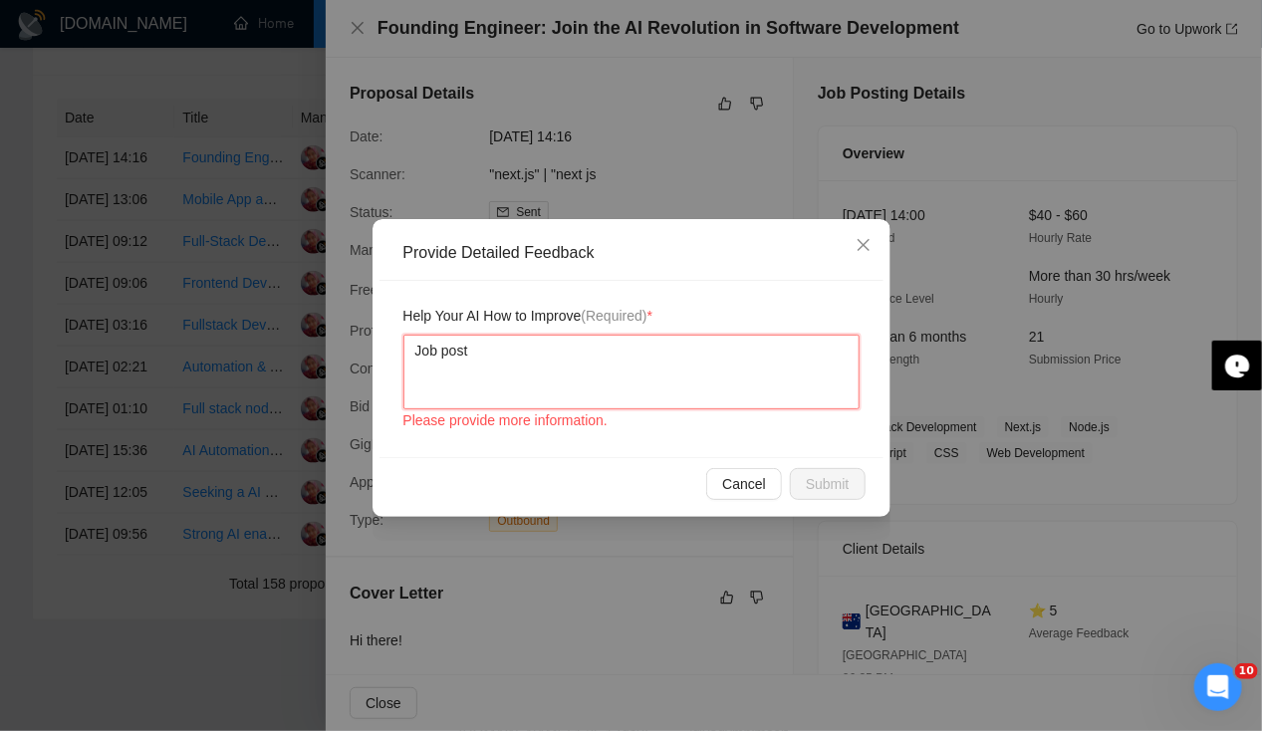
type textarea "Job poste"
type textarea "Job poster"
type textarea "Job poster h"
type textarea "Job poster ha"
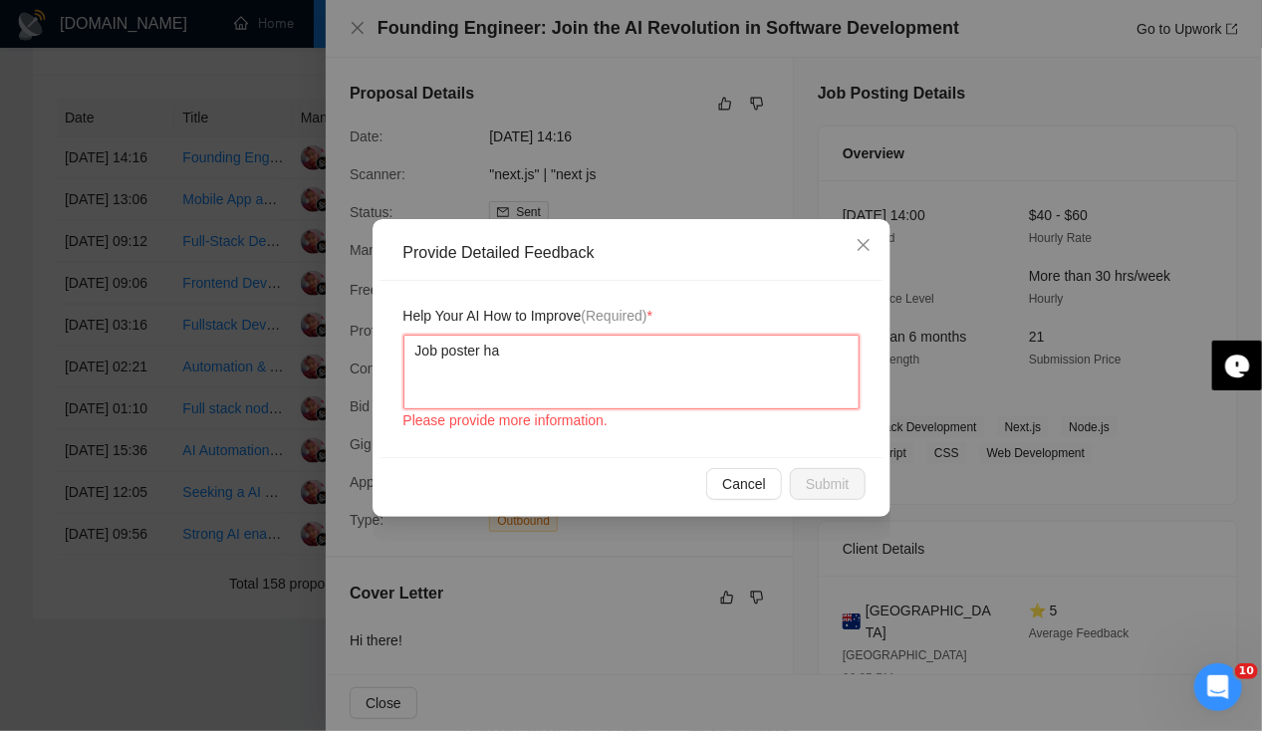
type textarea "Job poster has"
type textarea "Job poster has a"
type textarea "Job poster has as"
type textarea "Job poster has ask"
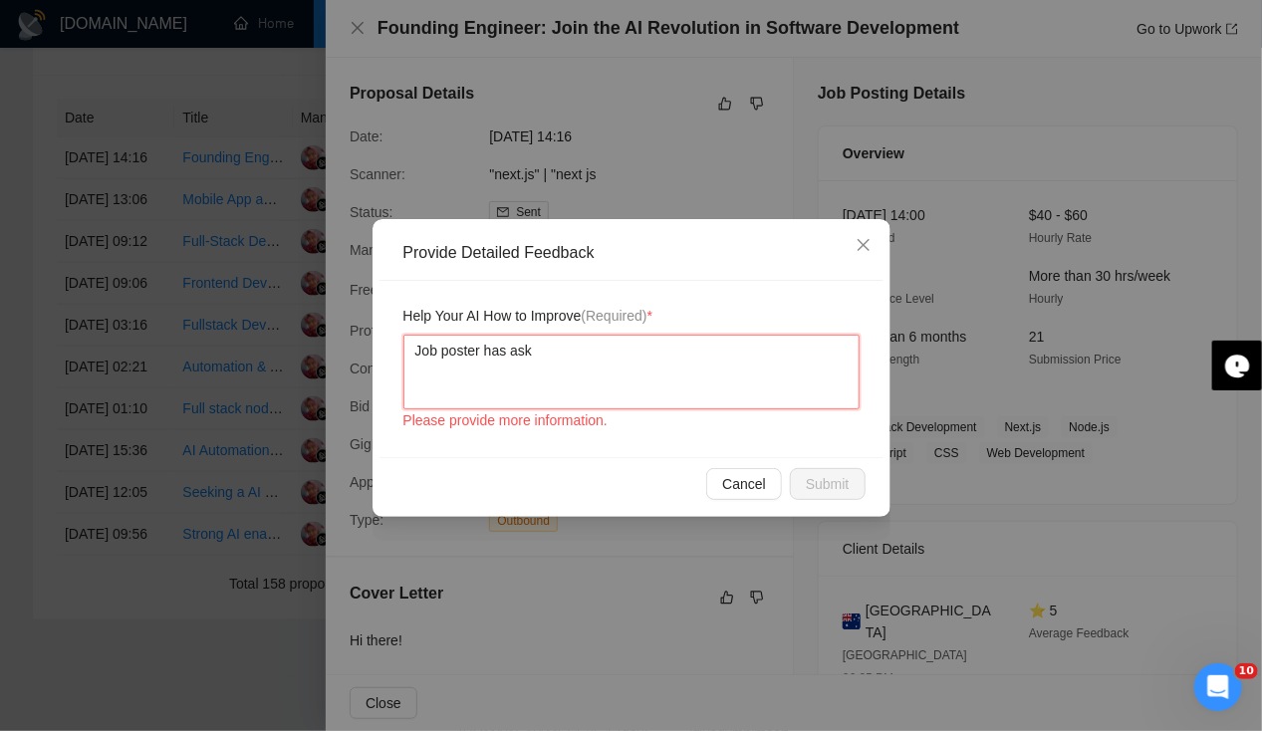
type textarea "Job poster has aske"
type textarea "Job poster has asked"
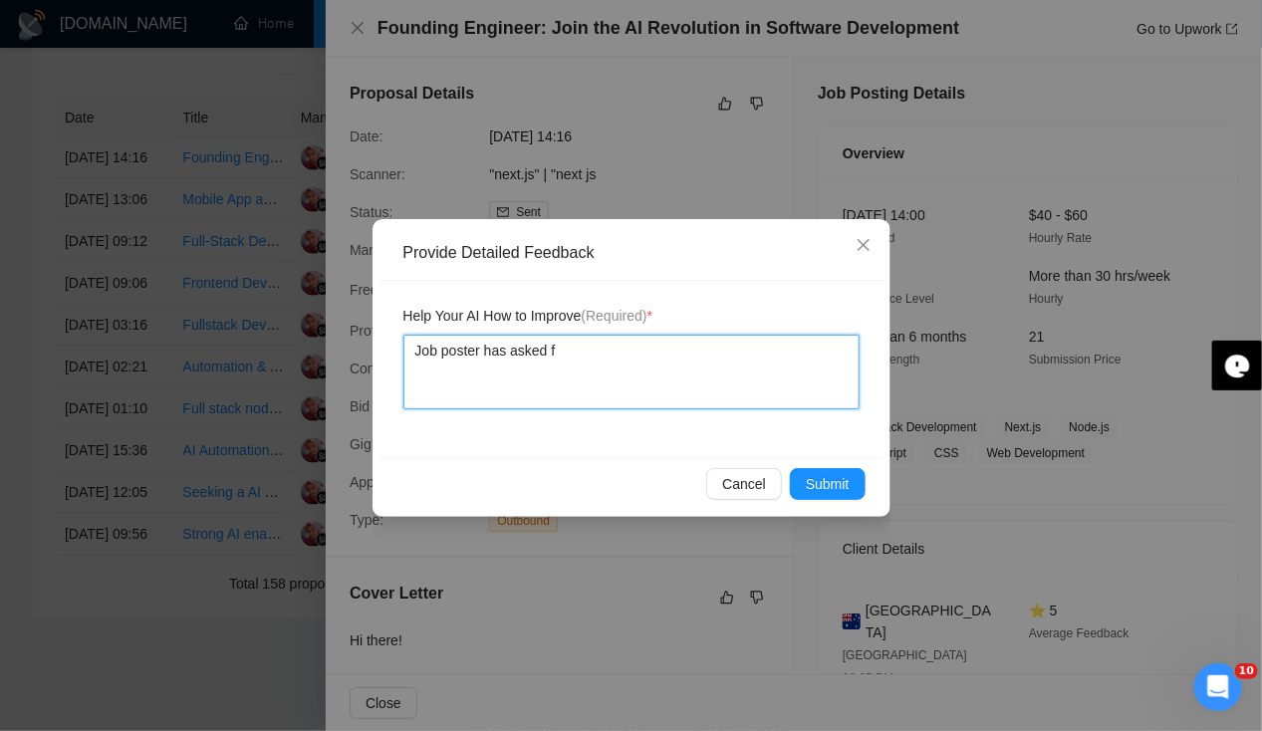
type textarea "Job poster has asked fo"
type textarea "Job poster has asked for"
type textarea "Job poster has asked for c"
type textarea "Job poster has asked for co"
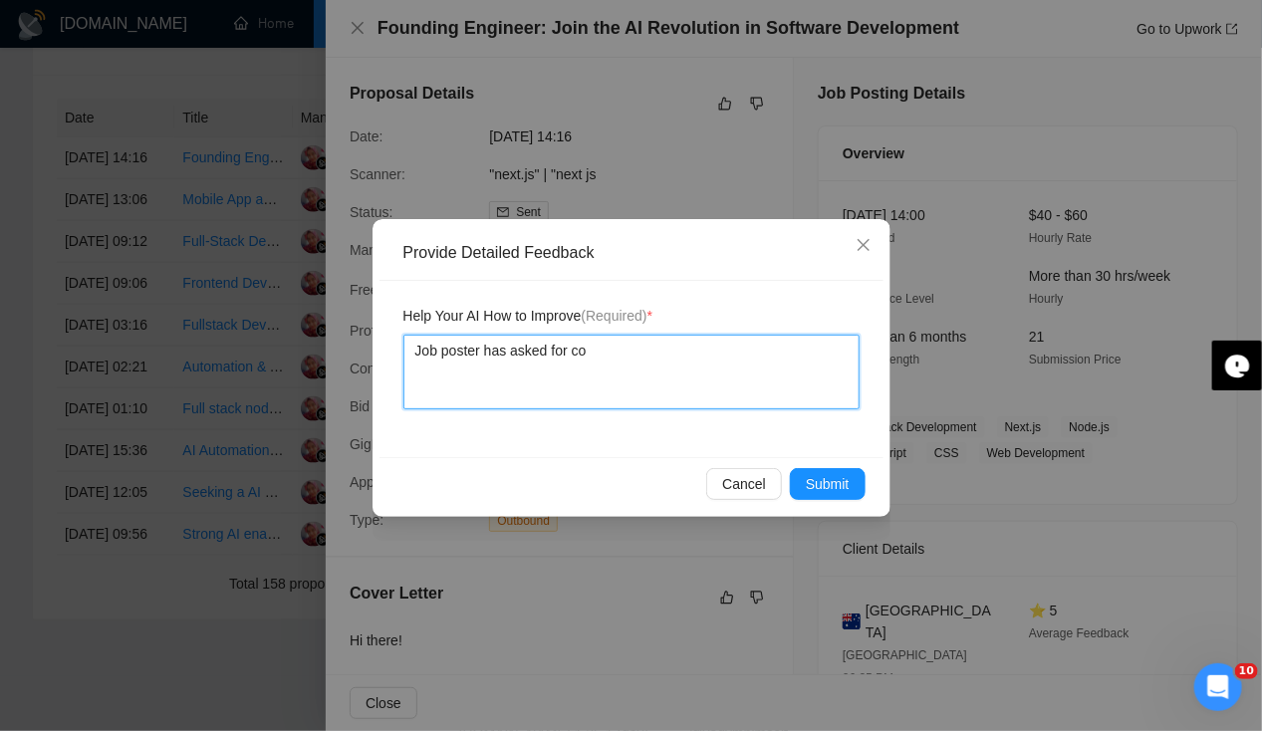
type textarea "Job poster has asked for cou"
type textarea "Job poster has asked for coup"
type textarea "Job poster has asked for coupl"
type textarea "Job poster has asked for couple"
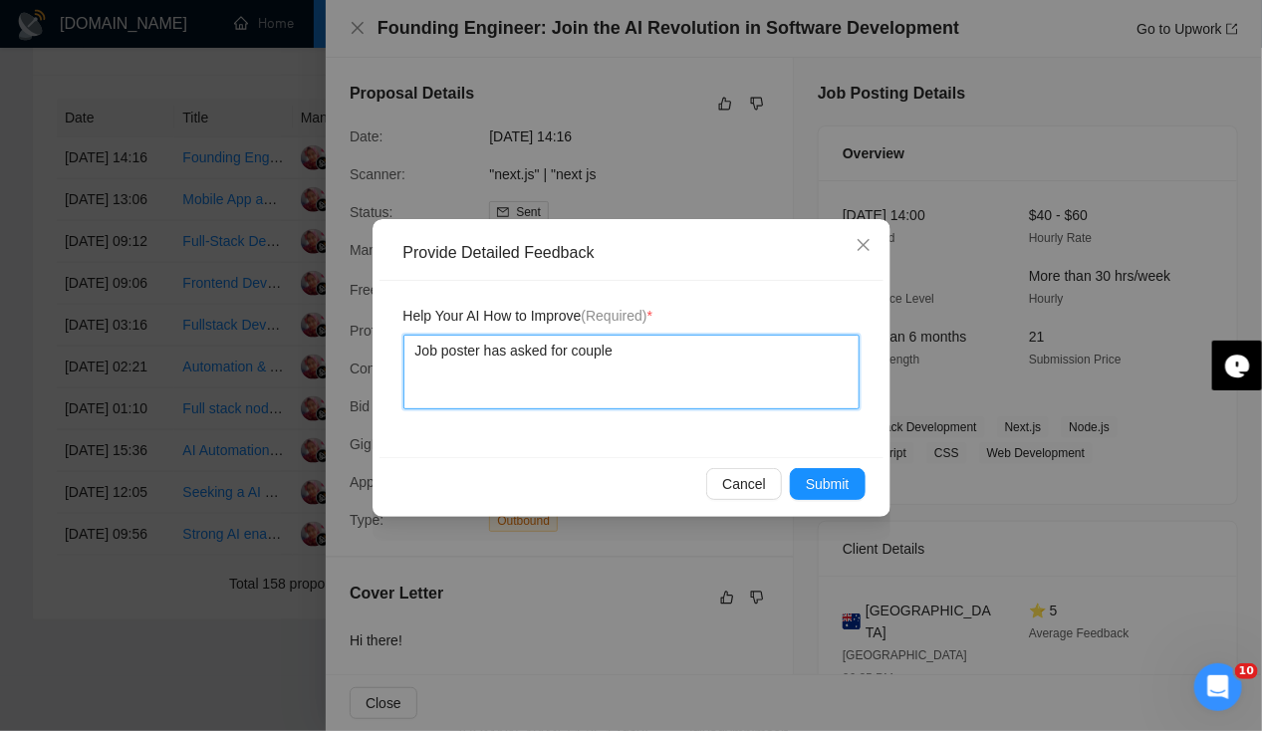
type textarea "Job poster has asked for couple o"
type textarea "Job poster has asked for couple of"
type textarea "Job poster has asked for couple of q"
type textarea "Job poster has asked for couple of qu"
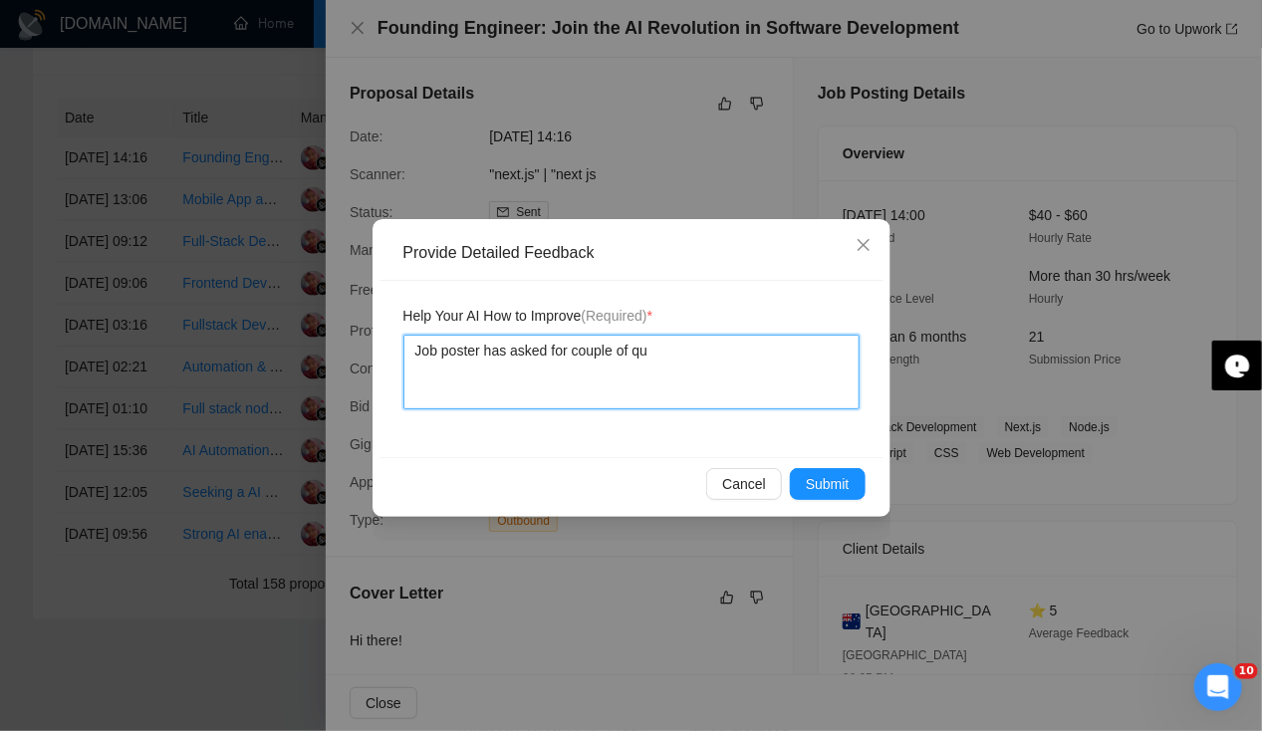
type textarea "Job poster has asked for couple of que"
type textarea "Job poster has asked for couple of ques"
type textarea "Job poster has asked for couple of quest"
type textarea "Job poster has asked for couple of questi"
type textarea "Job poster has asked for couple of questio"
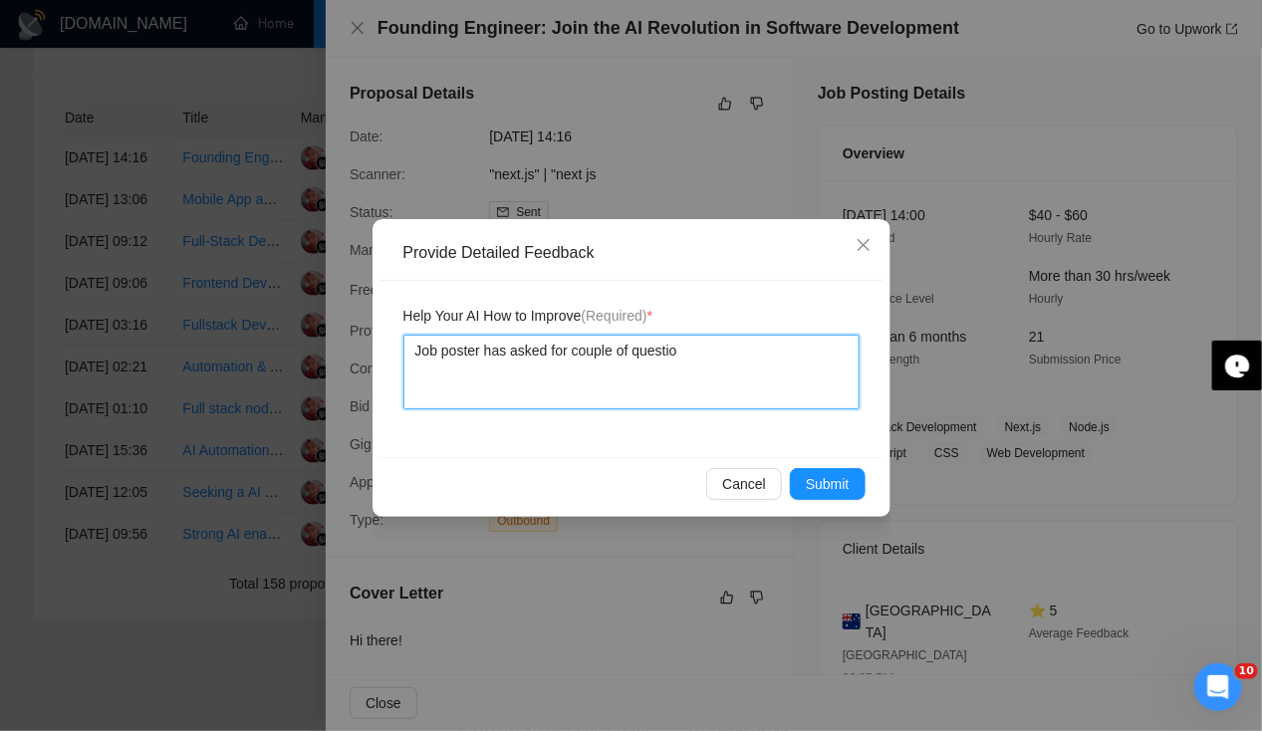
type textarea "Job poster has asked for couple of question"
type textarea "Job poster has asked for couple of questions"
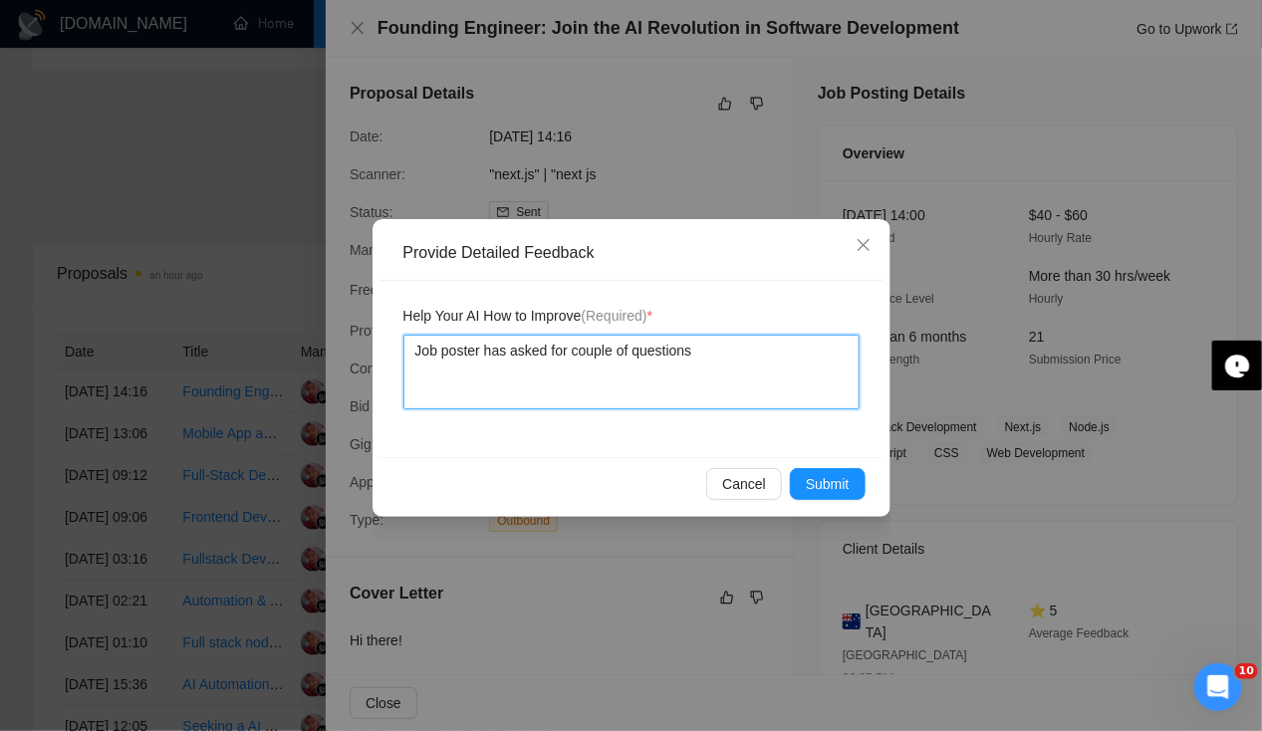
scroll to position [579, 0]
type textarea "Job poster has asked for couple of questions"
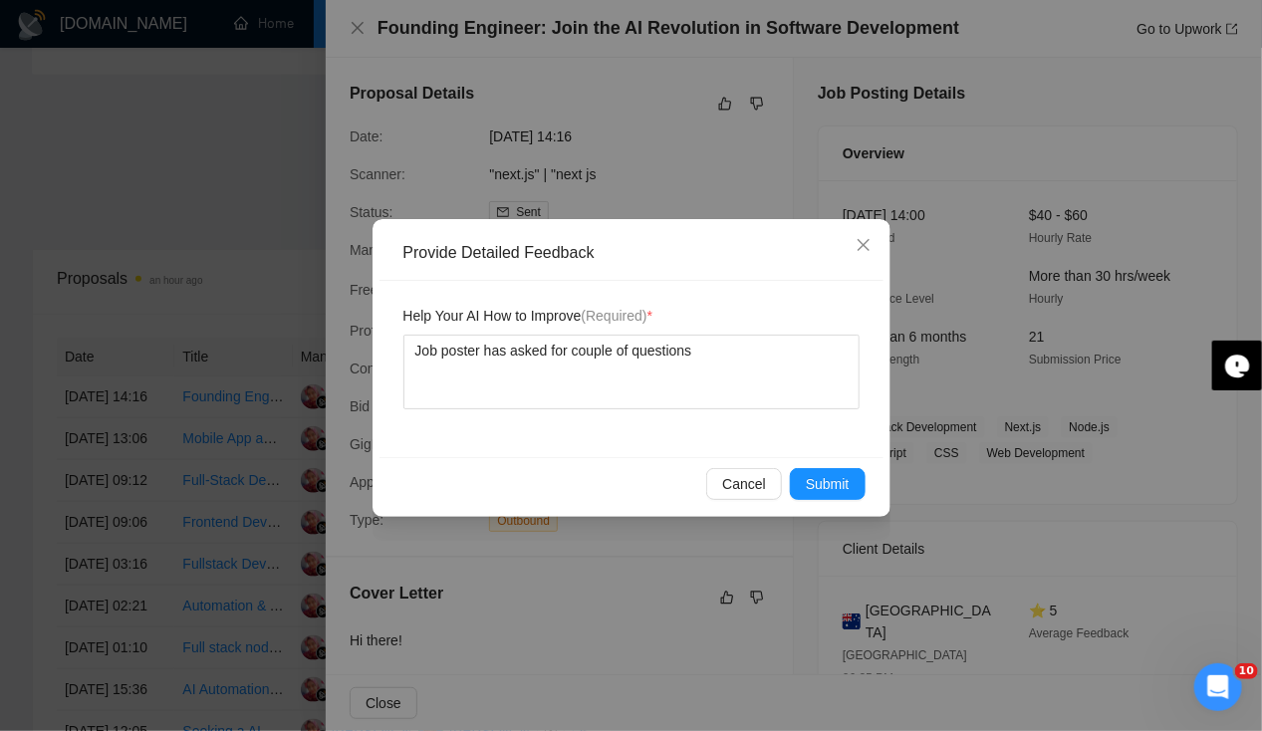
drag, startPoint x: 1259, startPoint y: 123, endPoint x: 1256, endPoint y: 277, distance: 154.5
click at [1256, 277] on div "Provide Detailed Feedback Help Your AI How to Improve (Required) * Job poster h…" at bounding box center [631, 365] width 1262 height 731
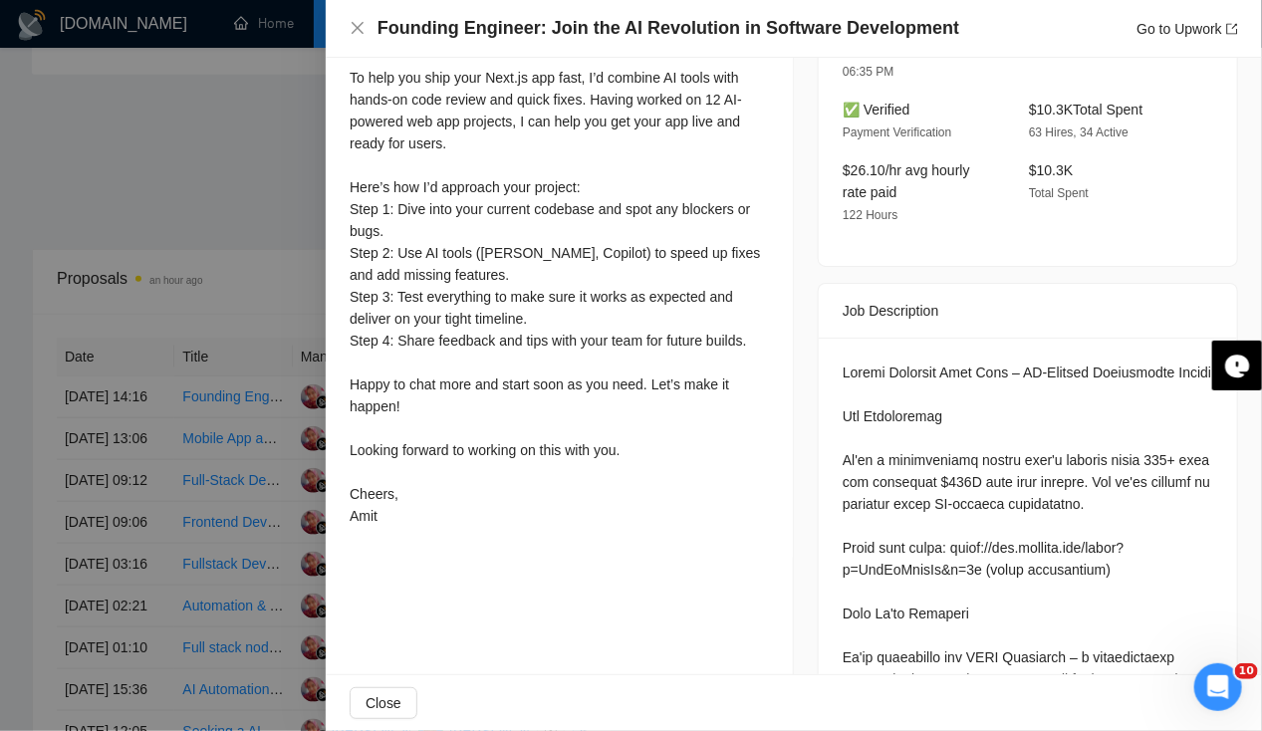
scroll to position [0, 0]
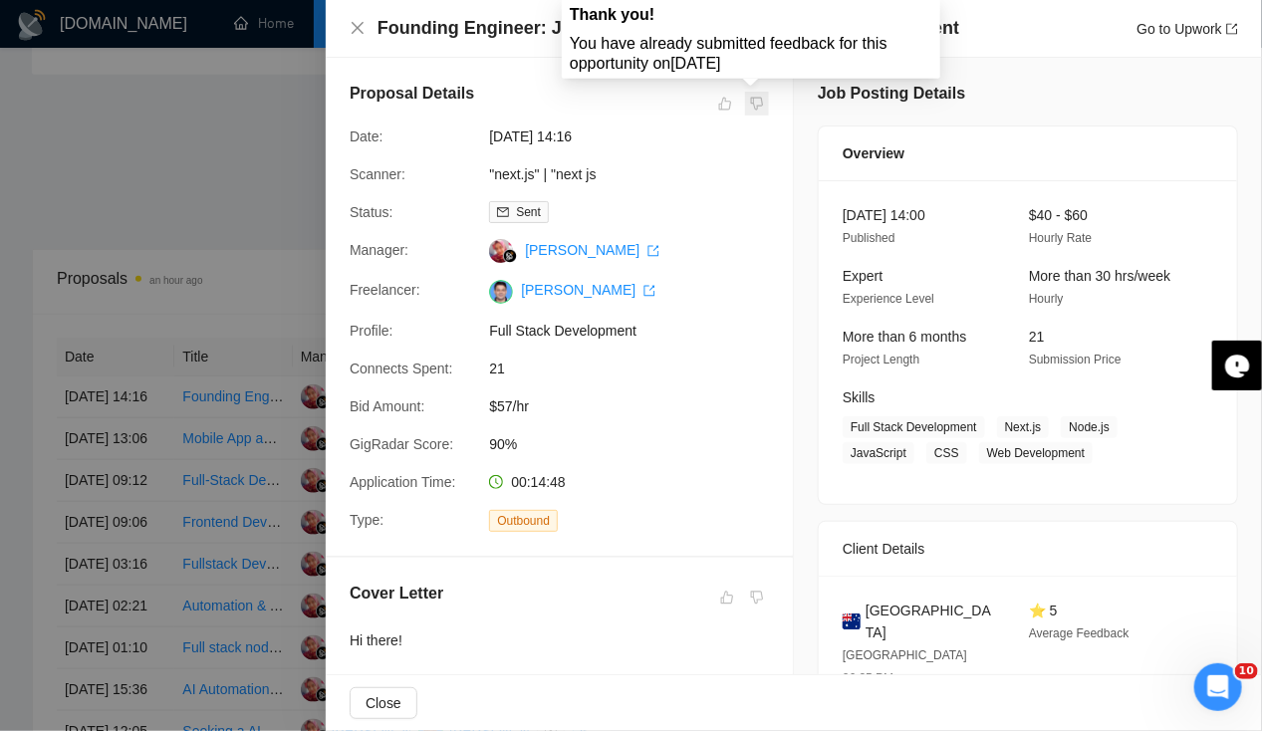
click at [751, 106] on span at bounding box center [757, 104] width 24 height 24
click at [754, 111] on span at bounding box center [757, 104] width 24 height 24
click at [751, 108] on span at bounding box center [757, 104] width 24 height 24
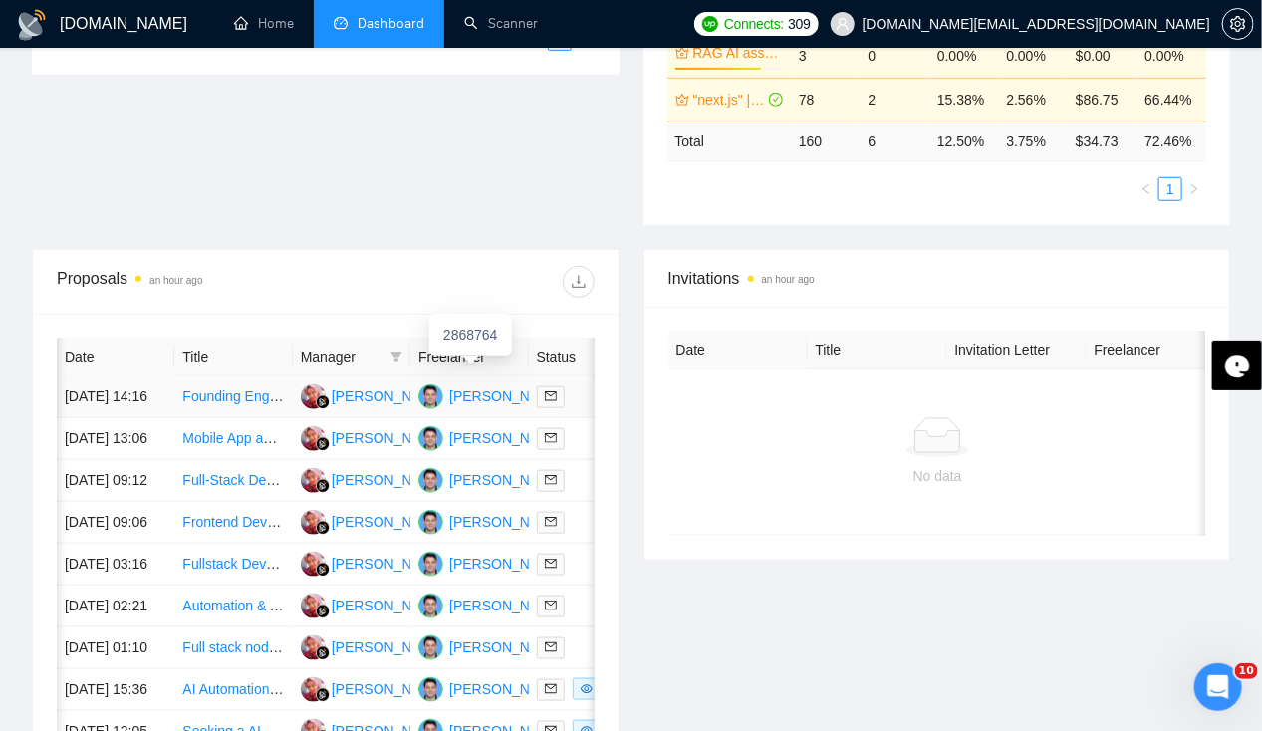
scroll to position [0, 158]
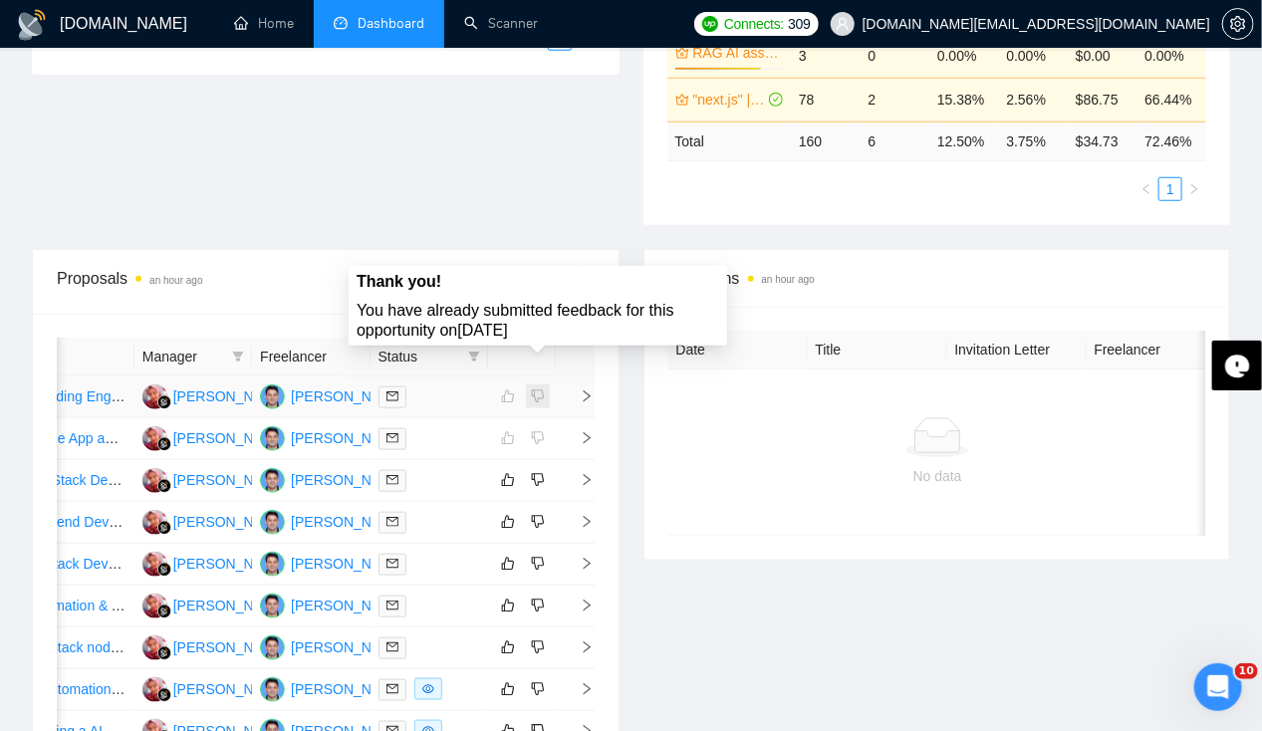
click at [539, 385] on span at bounding box center [538, 397] width 24 height 24
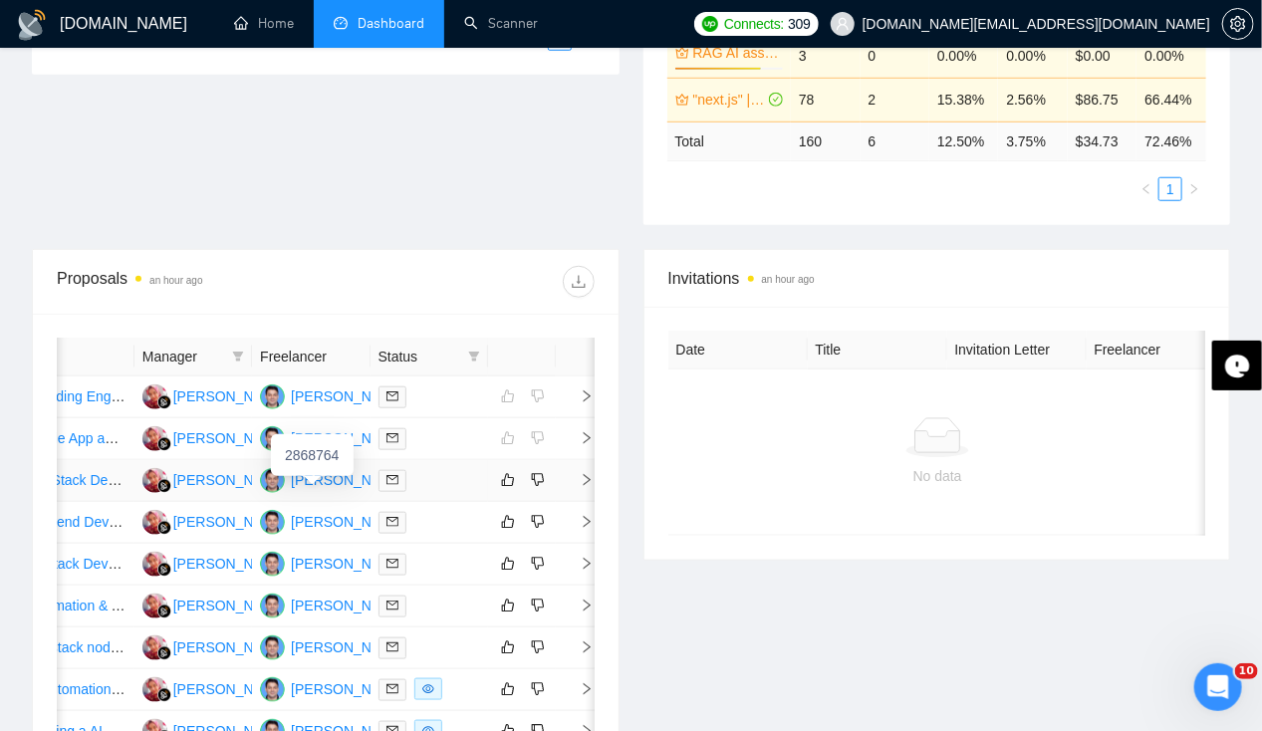
scroll to position [0, 0]
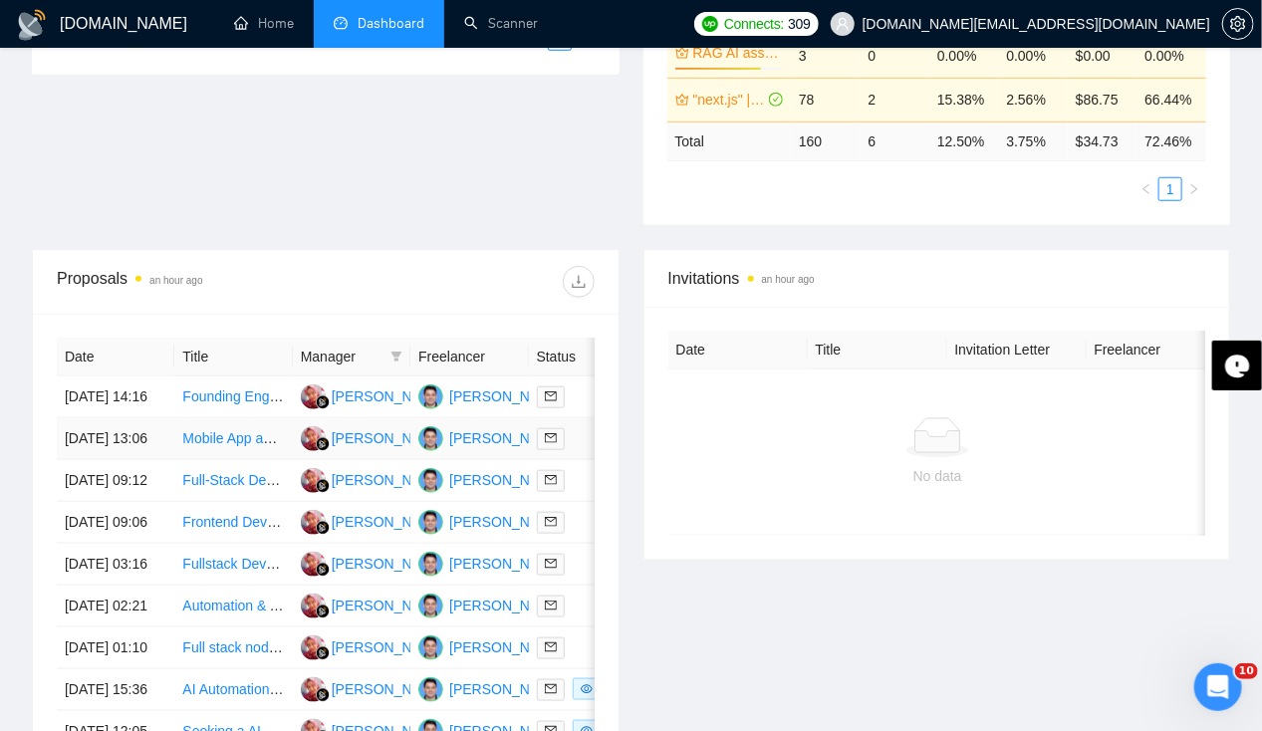
click at [101, 443] on td "15 Sep, 2025 13:06" at bounding box center [116, 439] width 118 height 42
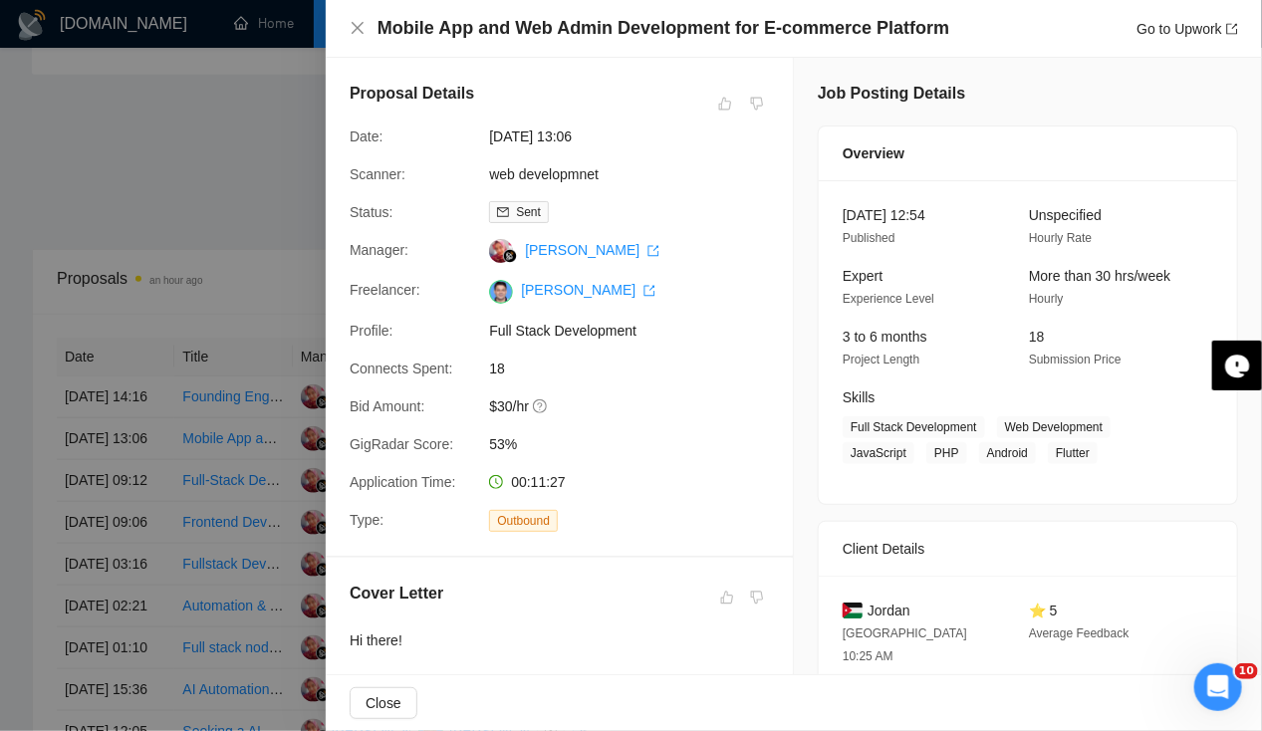
click at [205, 145] on div at bounding box center [631, 365] width 1262 height 731
